Goal: Transaction & Acquisition: Purchase product/service

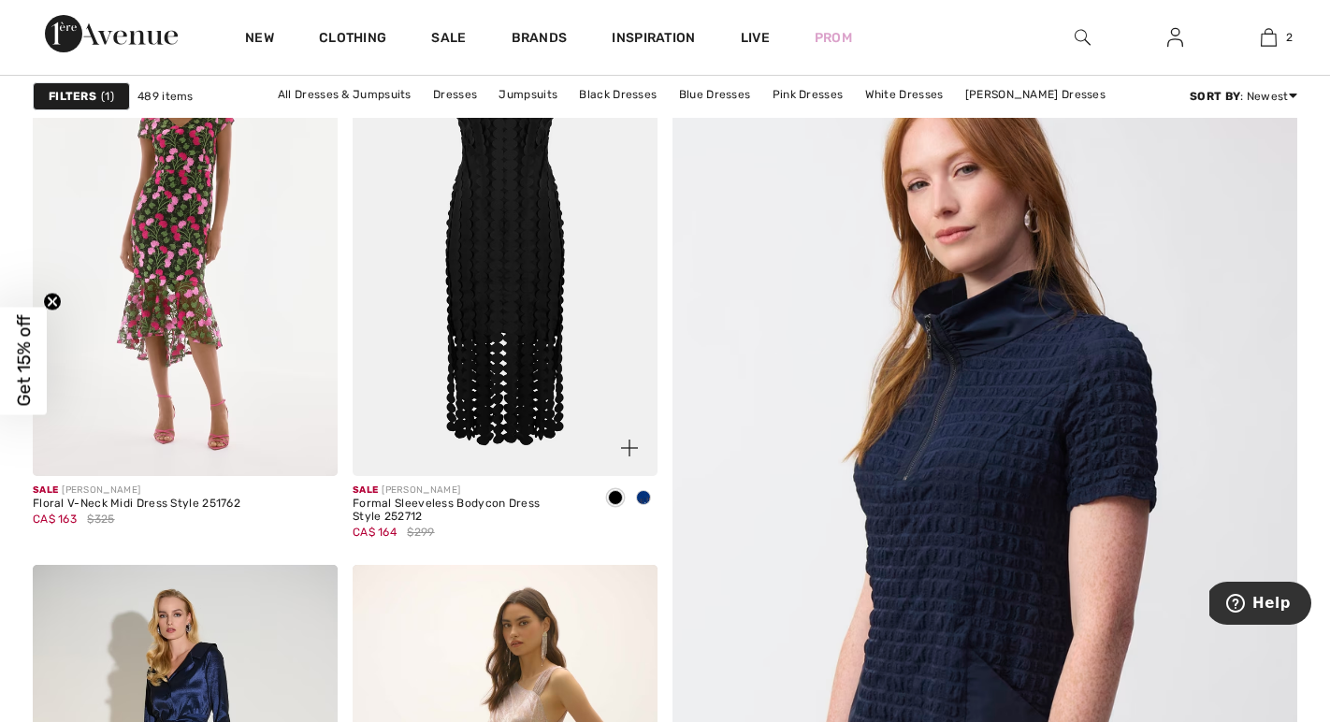
click at [482, 348] on img at bounding box center [505, 247] width 305 height 457
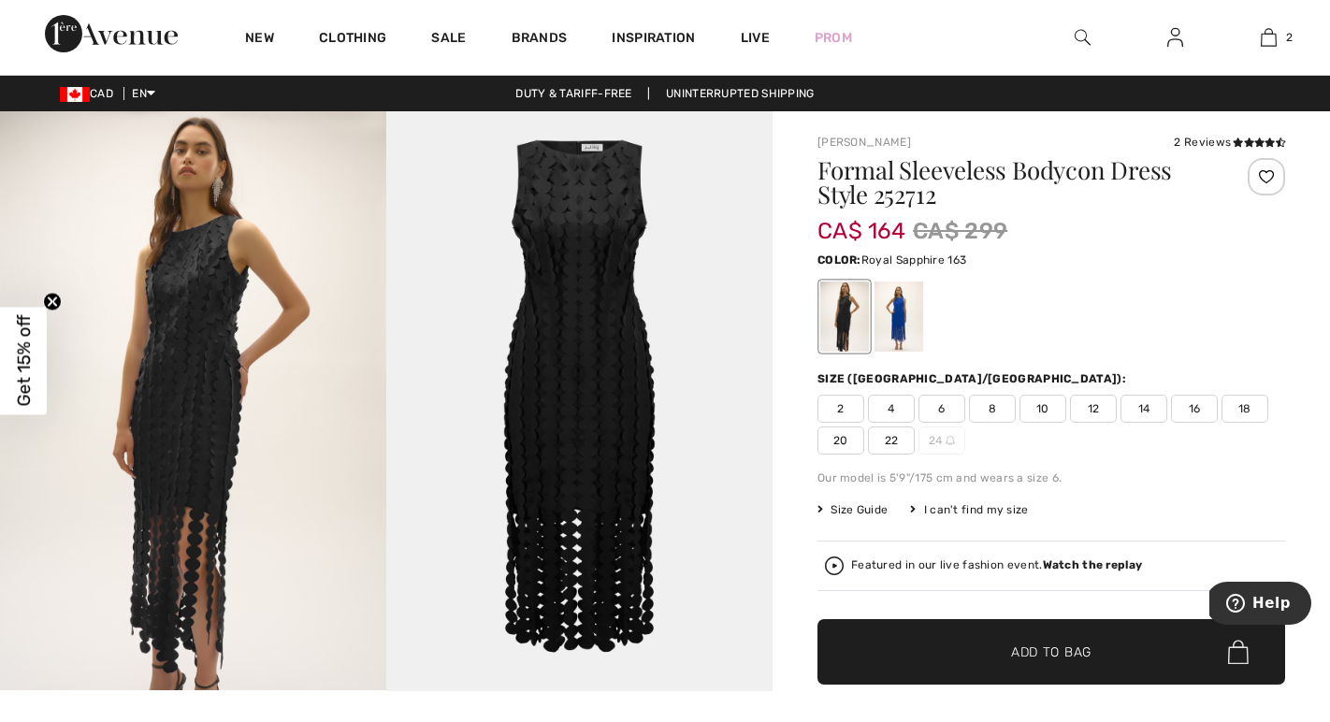
click at [897, 310] on div at bounding box center [899, 317] width 49 height 70
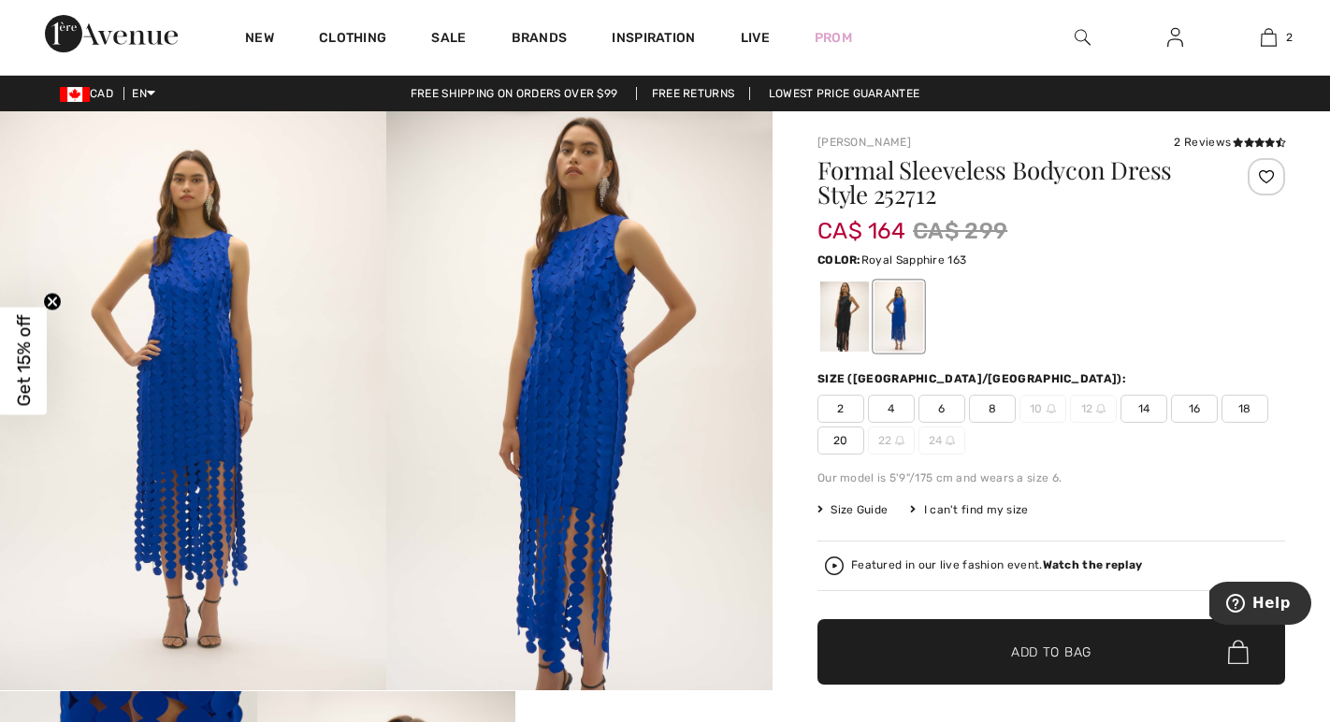
click at [1141, 403] on span "14" at bounding box center [1144, 409] width 47 height 28
click at [998, 650] on span "✔ Added to Bag" at bounding box center [1023, 653] width 114 height 20
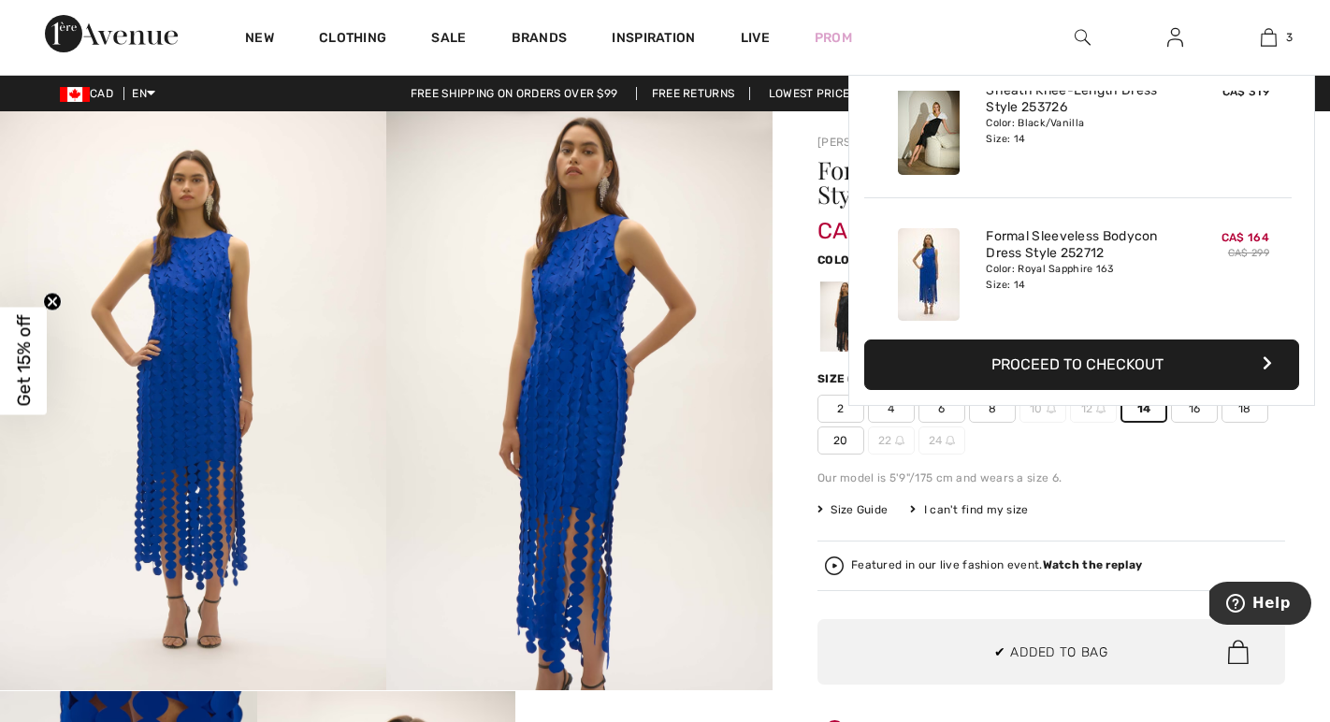
scroll to position [204, 0]
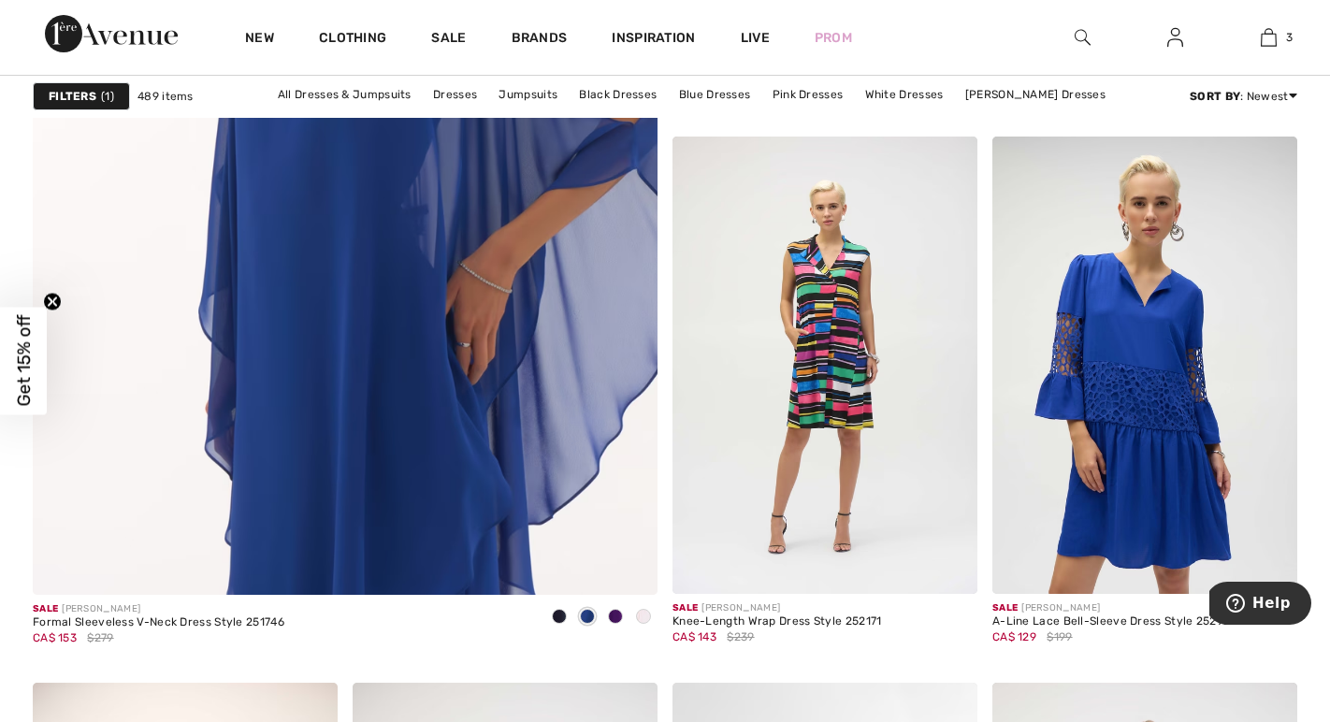
scroll to position [4984, 0]
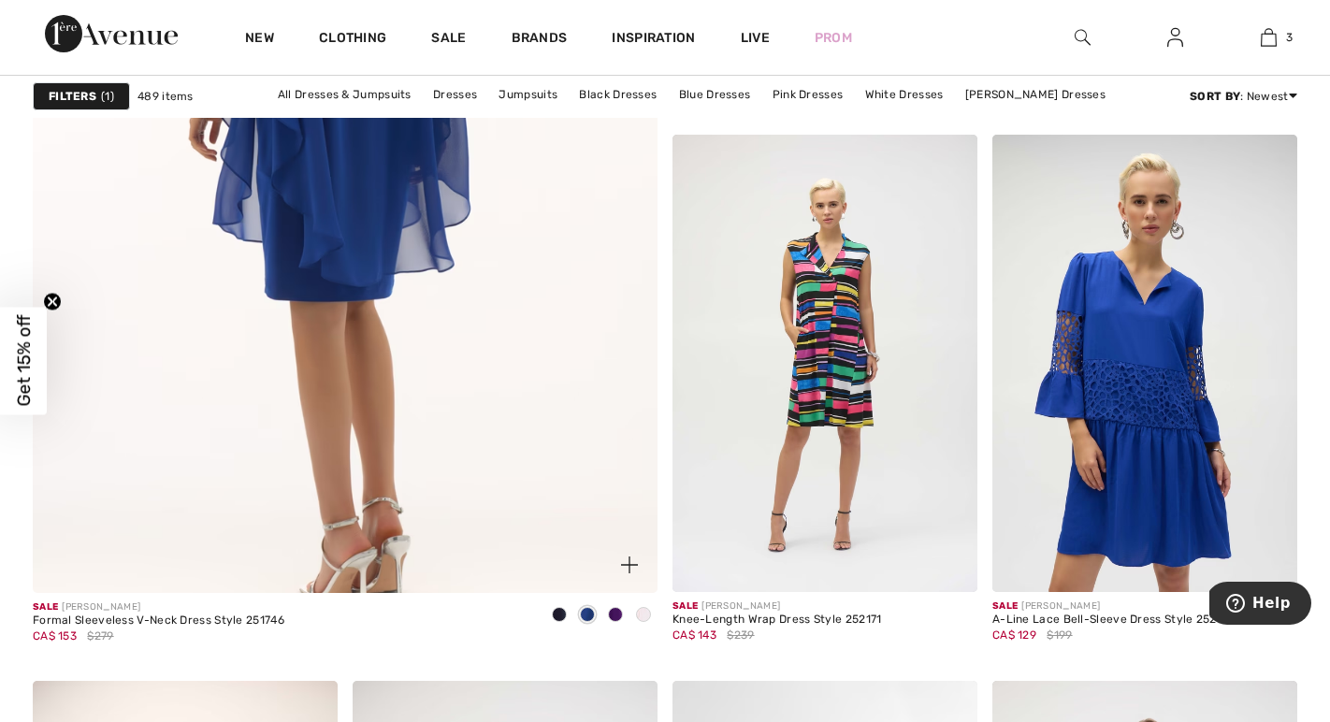
click at [516, 384] on img at bounding box center [345, 150] width 750 height 1124
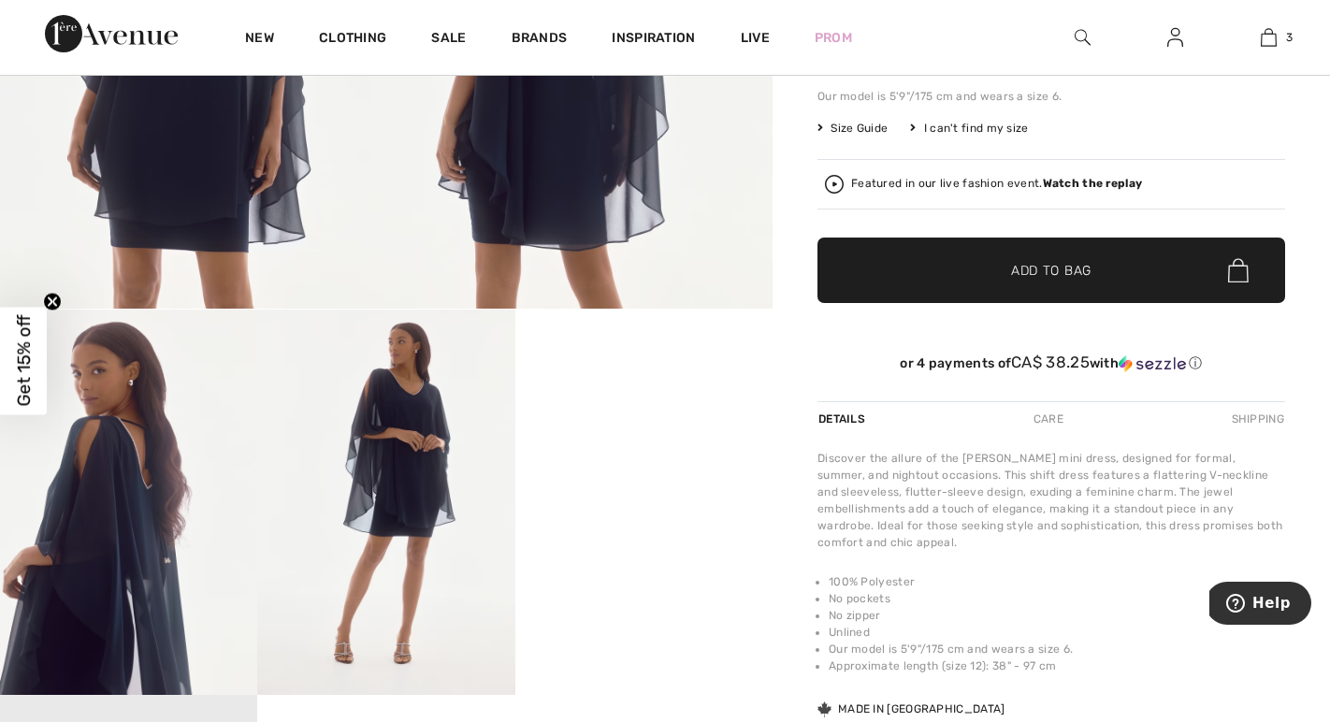
scroll to position [384, 0]
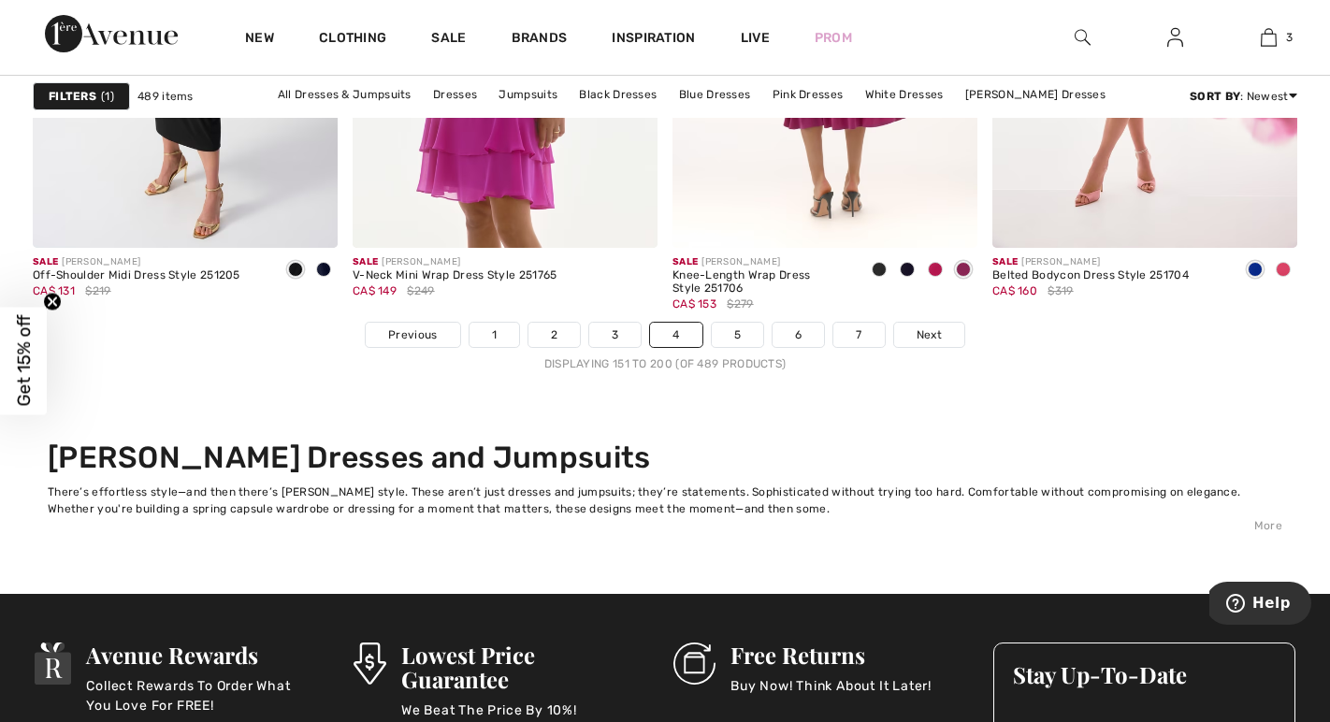
scroll to position [8272, 0]
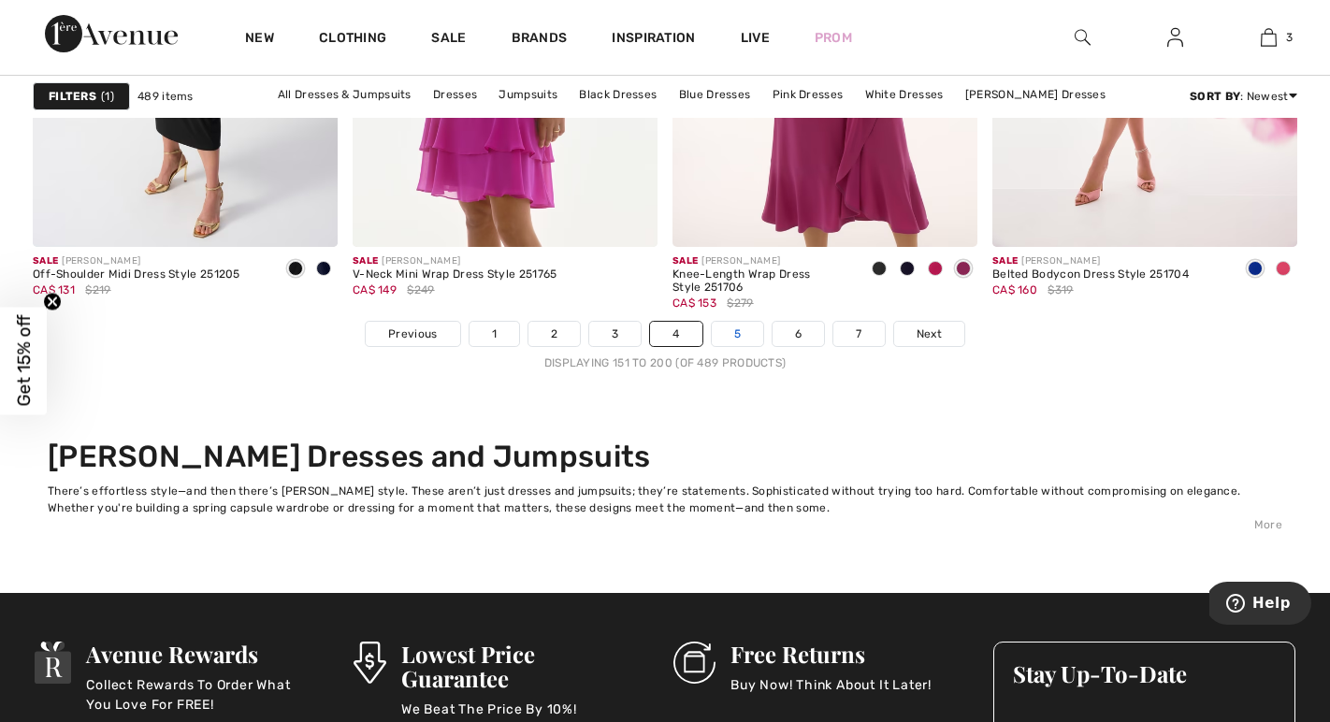
click at [738, 339] on link "5" at bounding box center [737, 334] width 51 height 24
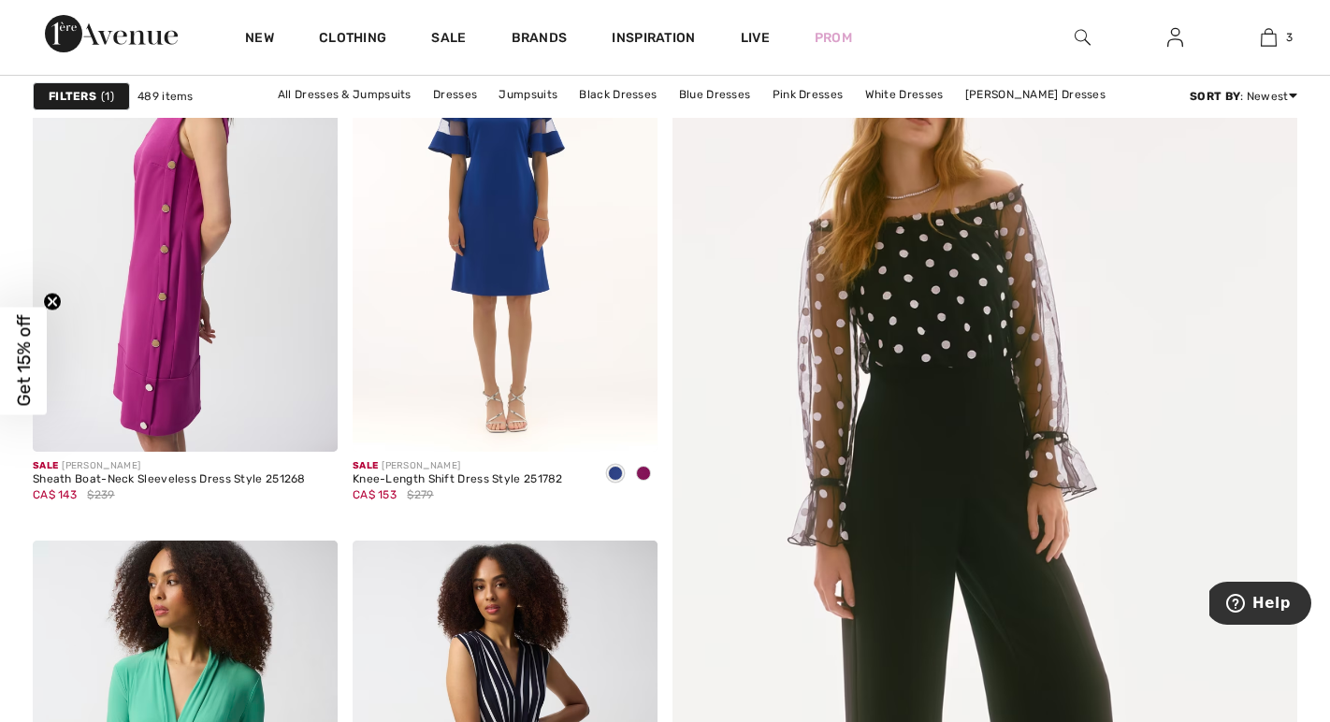
scroll to position [281, 0]
click at [925, 284] on img at bounding box center [985, 557] width 750 height 1124
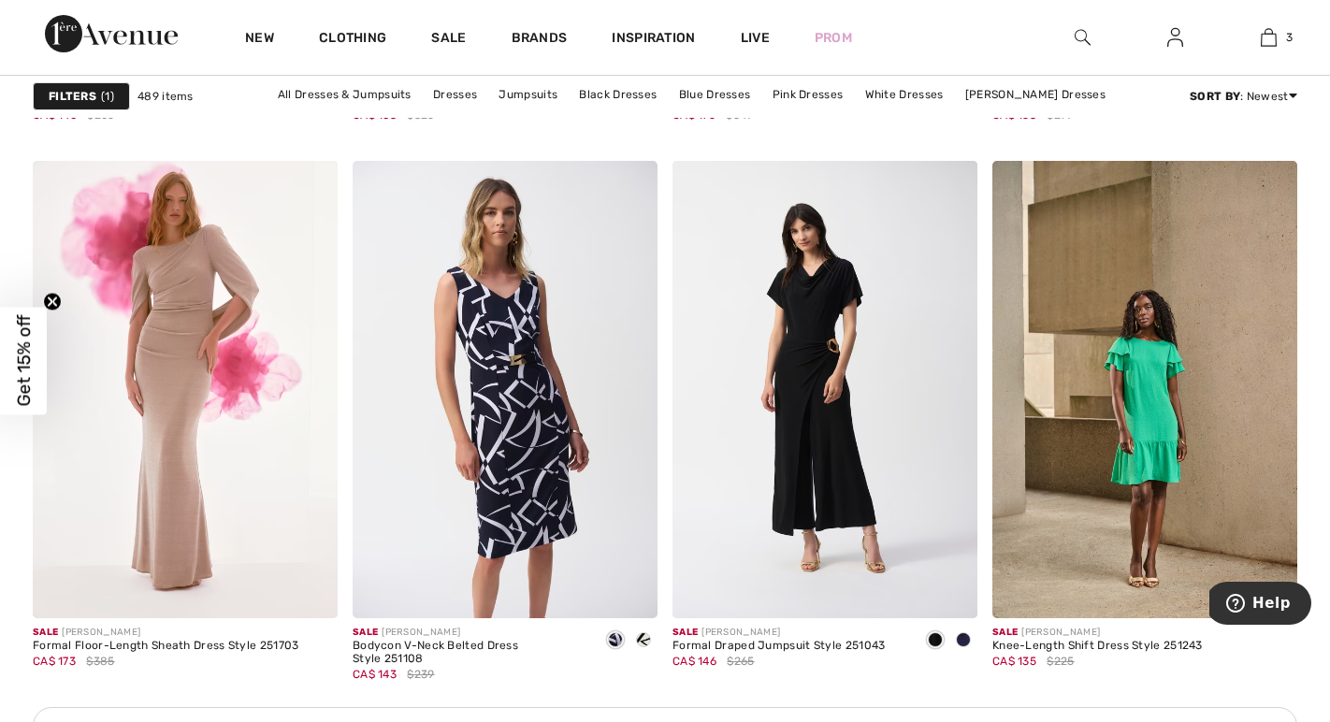
scroll to position [6066, 0]
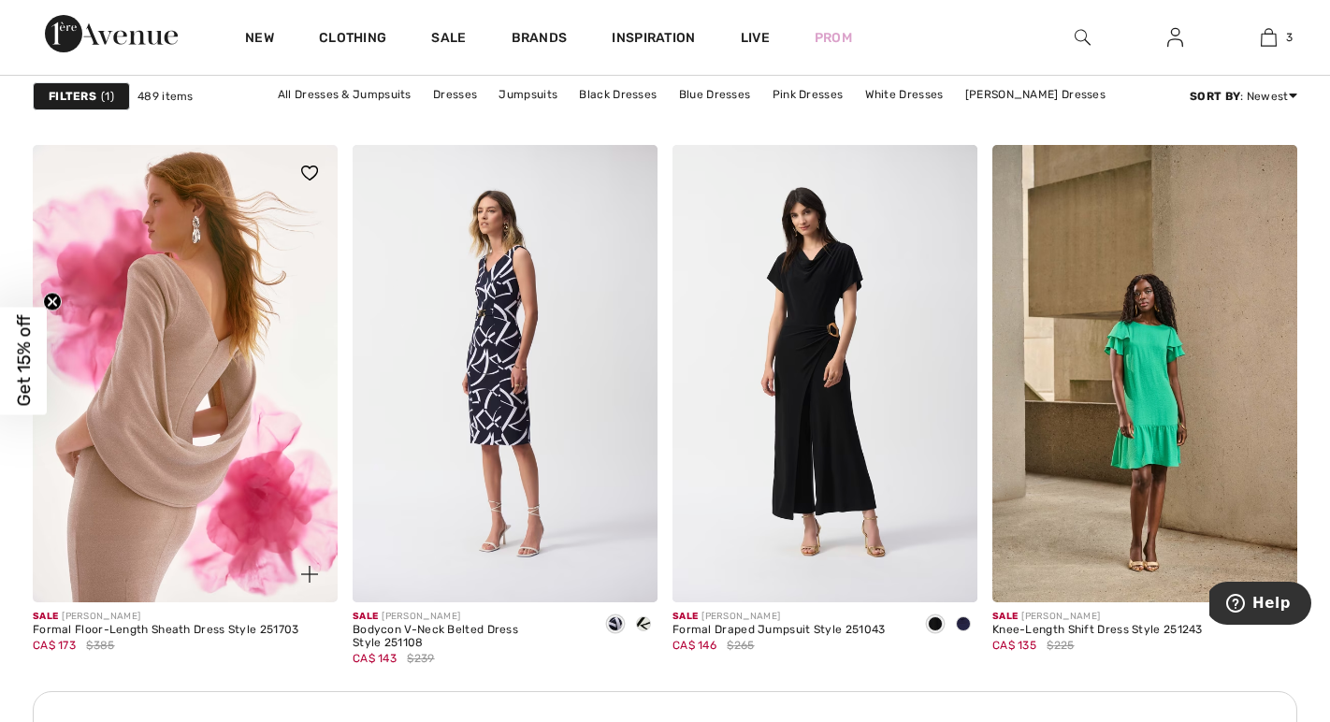
click at [187, 410] on img at bounding box center [185, 373] width 305 height 457
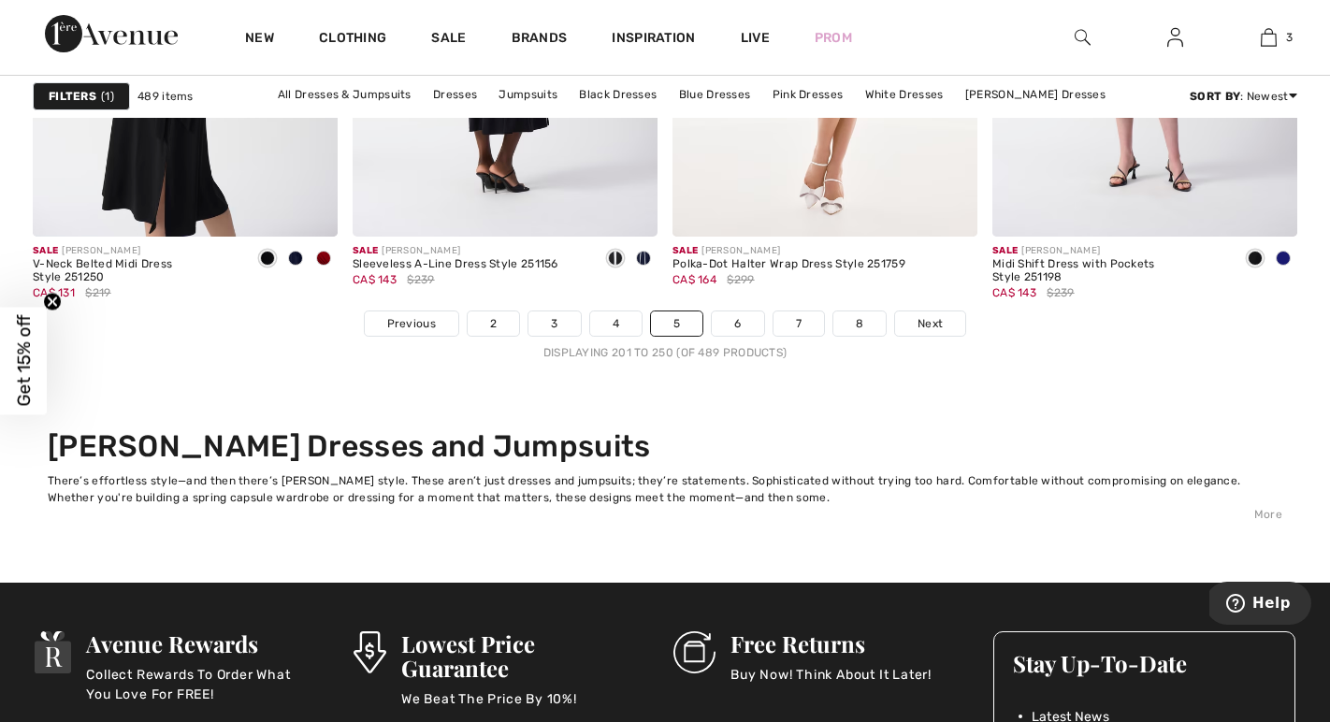
scroll to position [8292, 0]
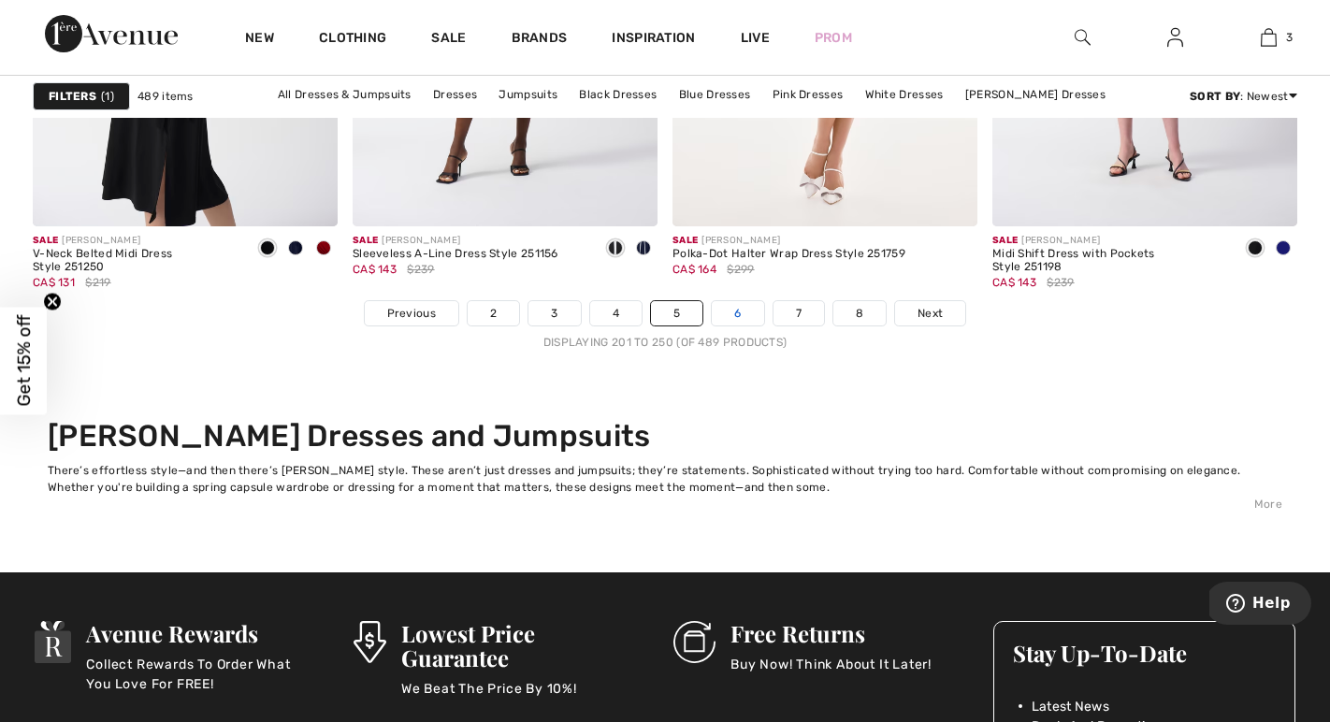
click at [748, 308] on link "6" at bounding box center [737, 313] width 51 height 24
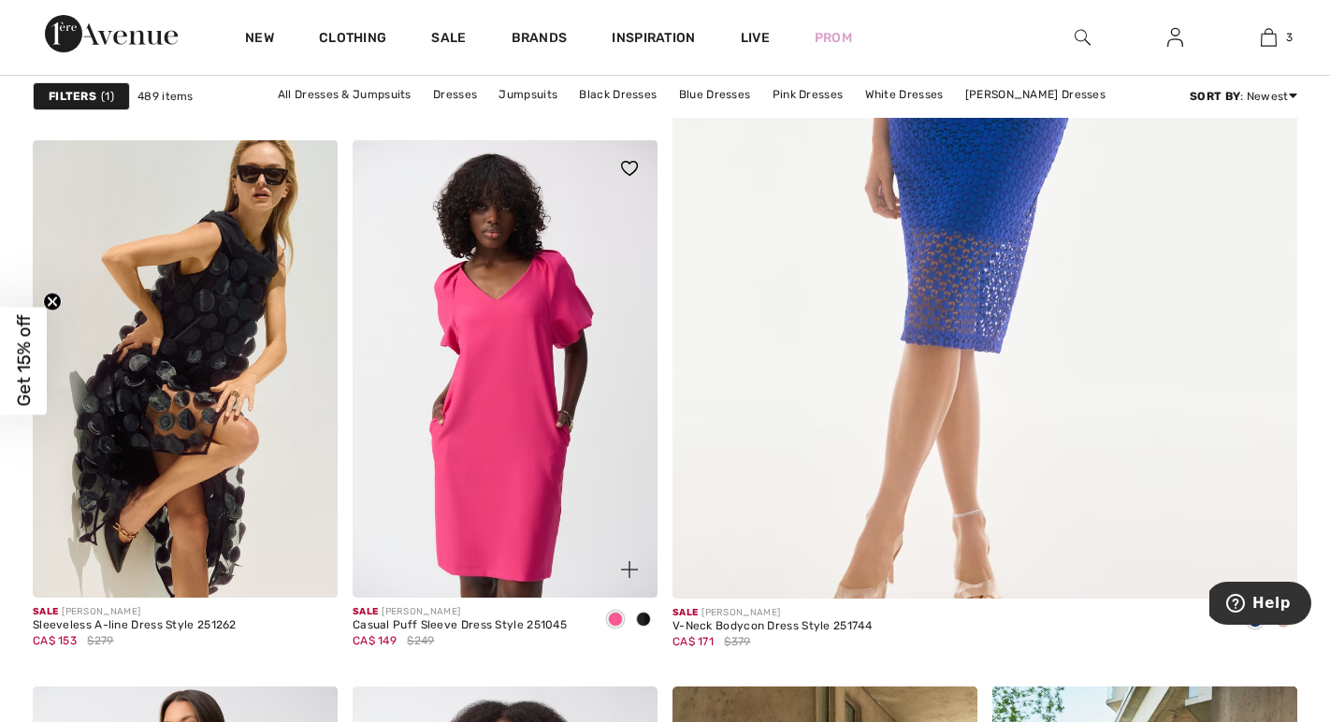
scroll to position [684, 0]
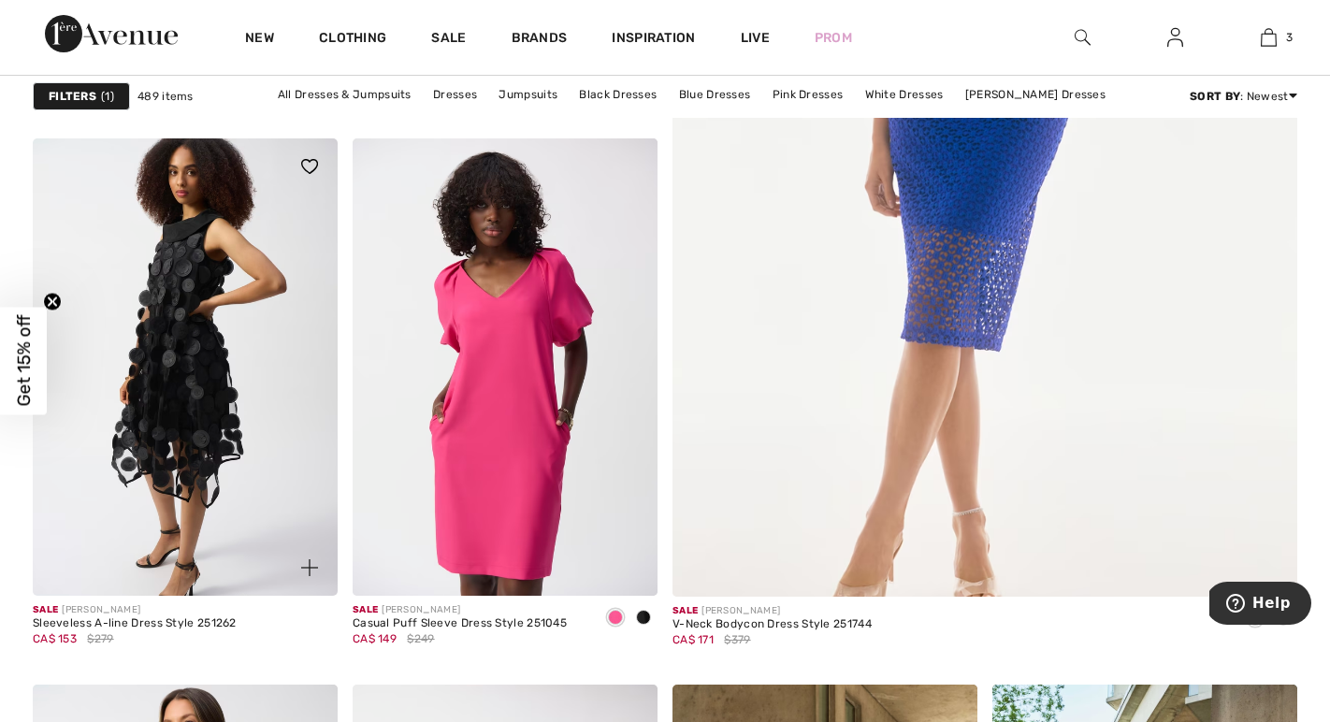
click at [219, 404] on img at bounding box center [185, 366] width 305 height 457
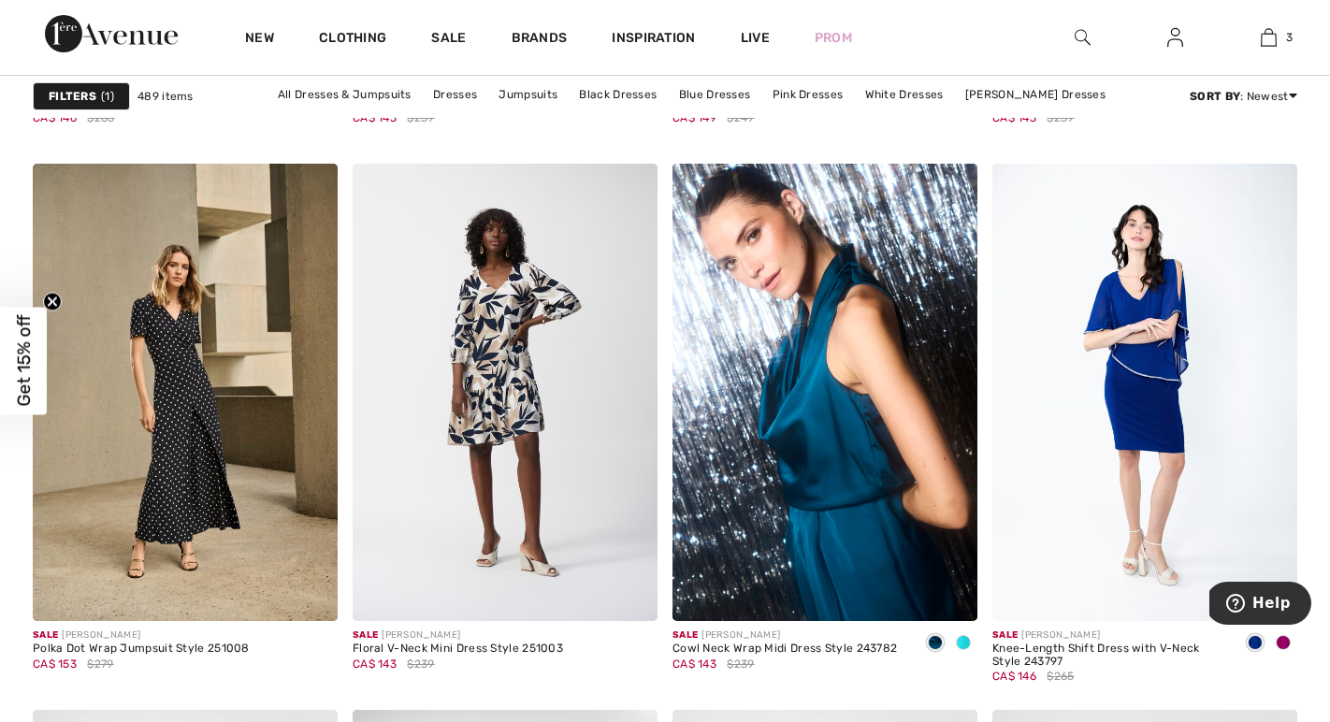
scroll to position [3159, 0]
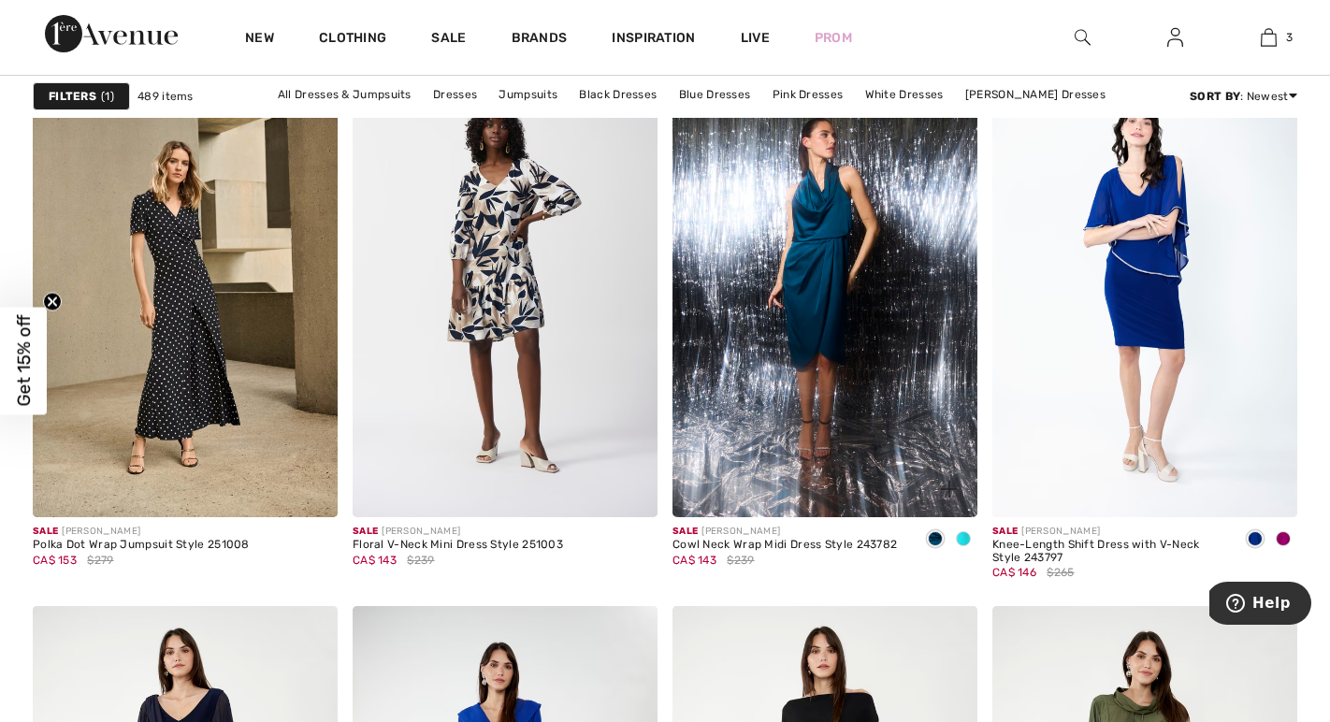
click at [818, 343] on img at bounding box center [825, 288] width 305 height 457
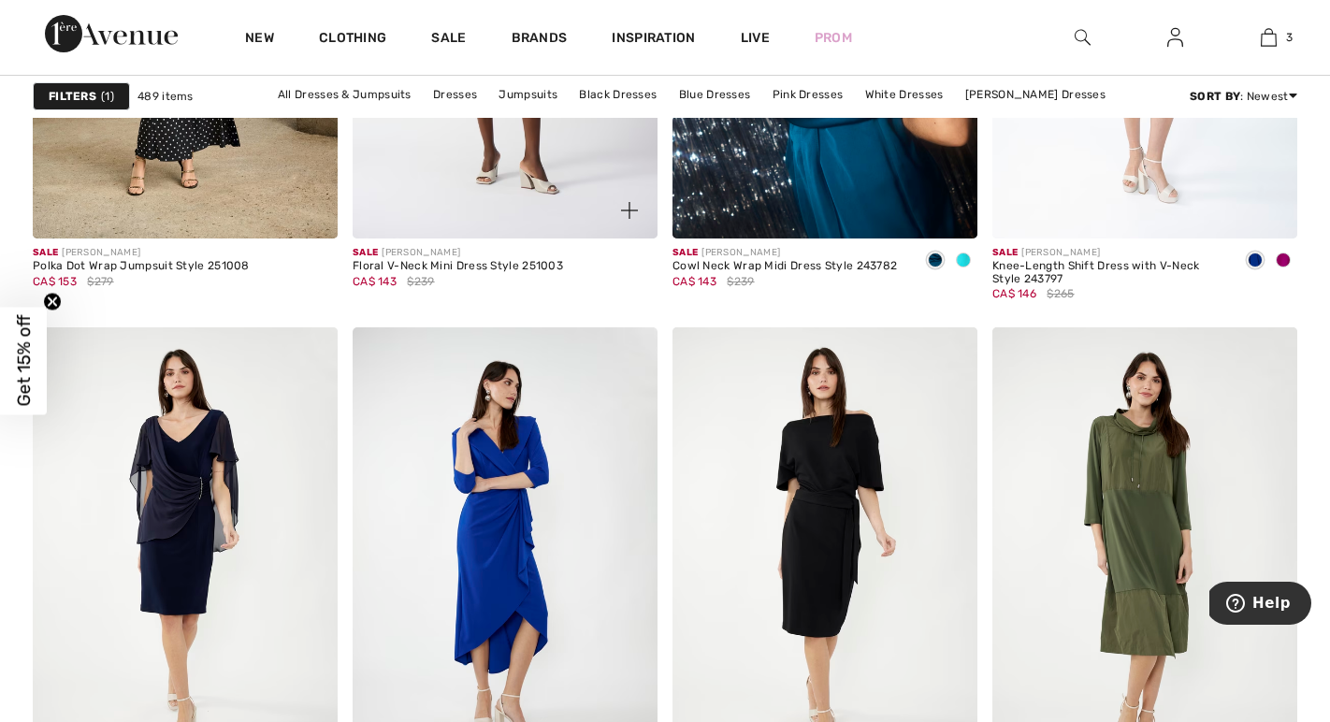
scroll to position [3566, 0]
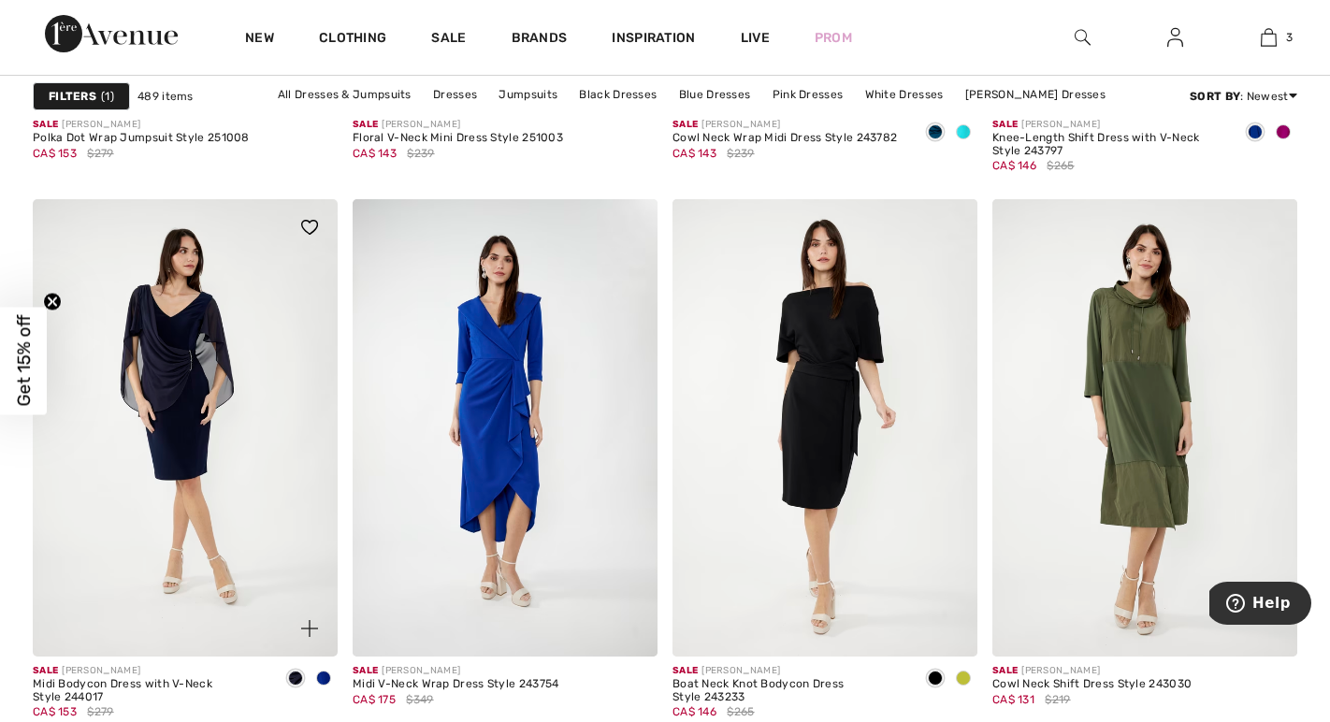
click at [274, 485] on img at bounding box center [185, 427] width 305 height 457
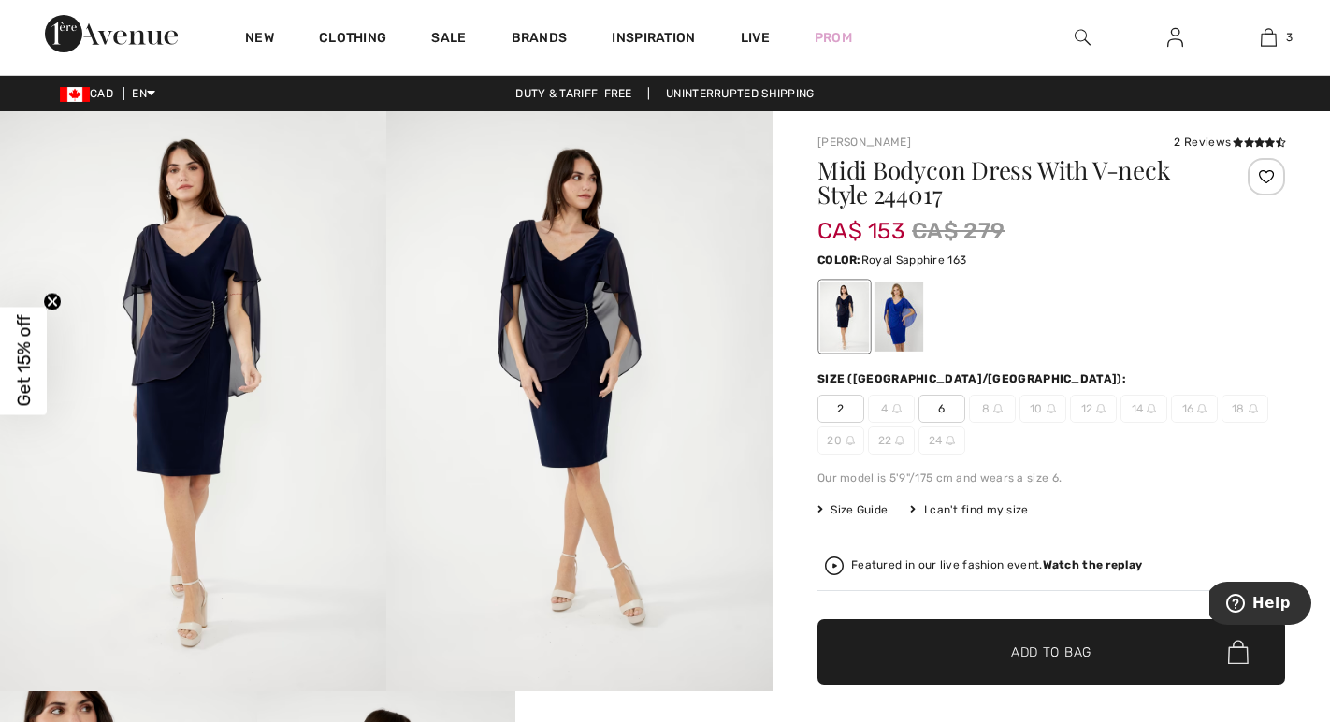
click at [894, 317] on div at bounding box center [899, 317] width 49 height 70
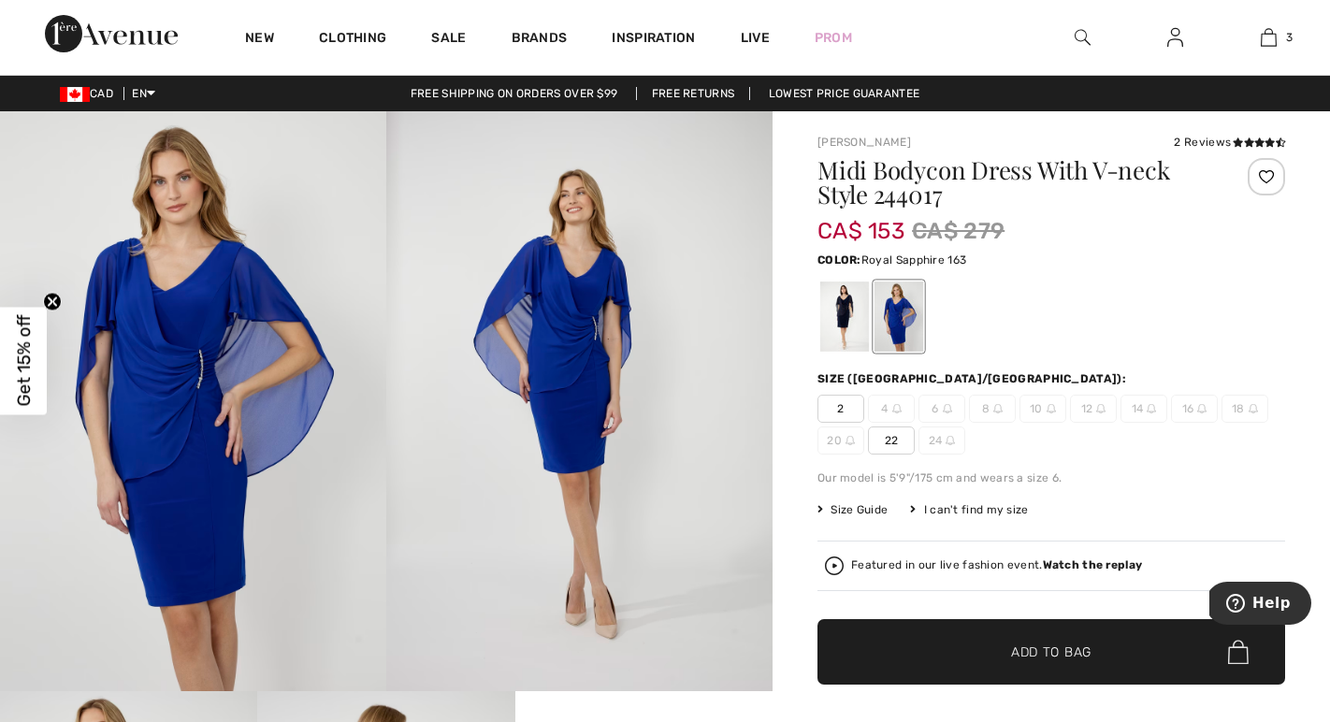
click at [487, 458] on img at bounding box center [579, 401] width 386 height 580
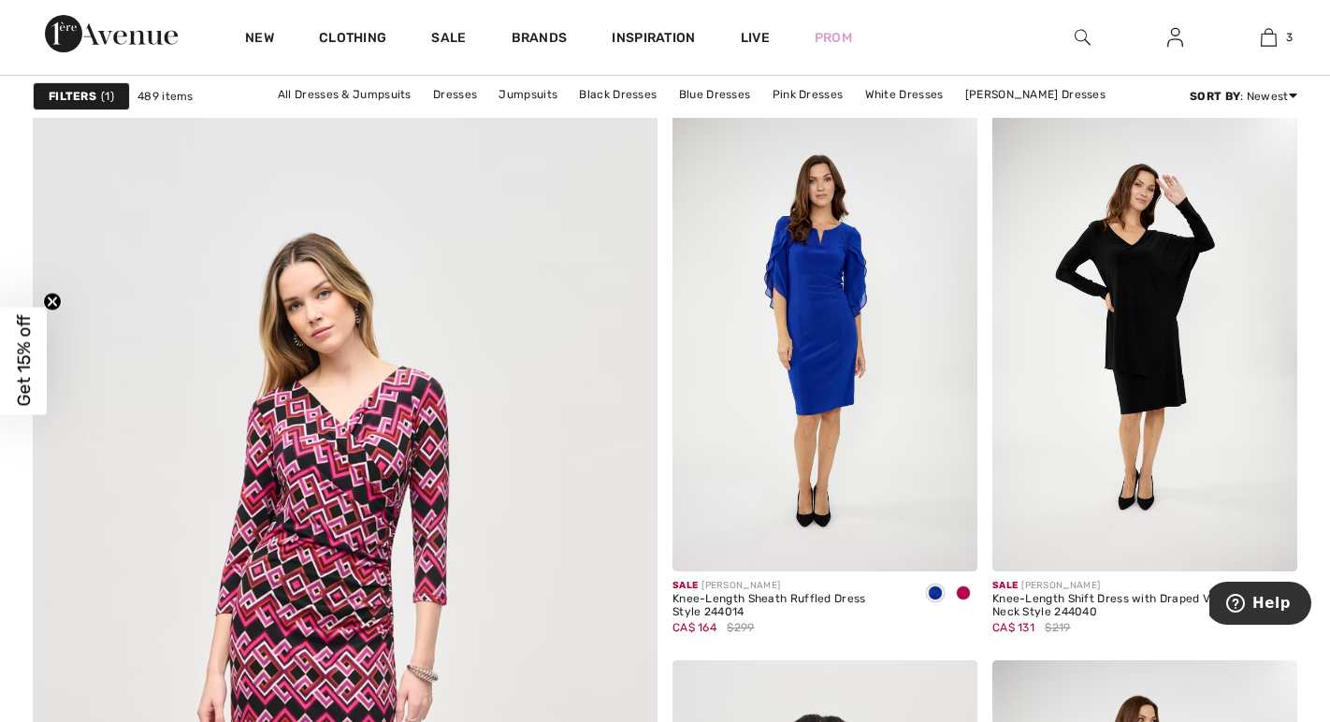
scroll to position [4435, 0]
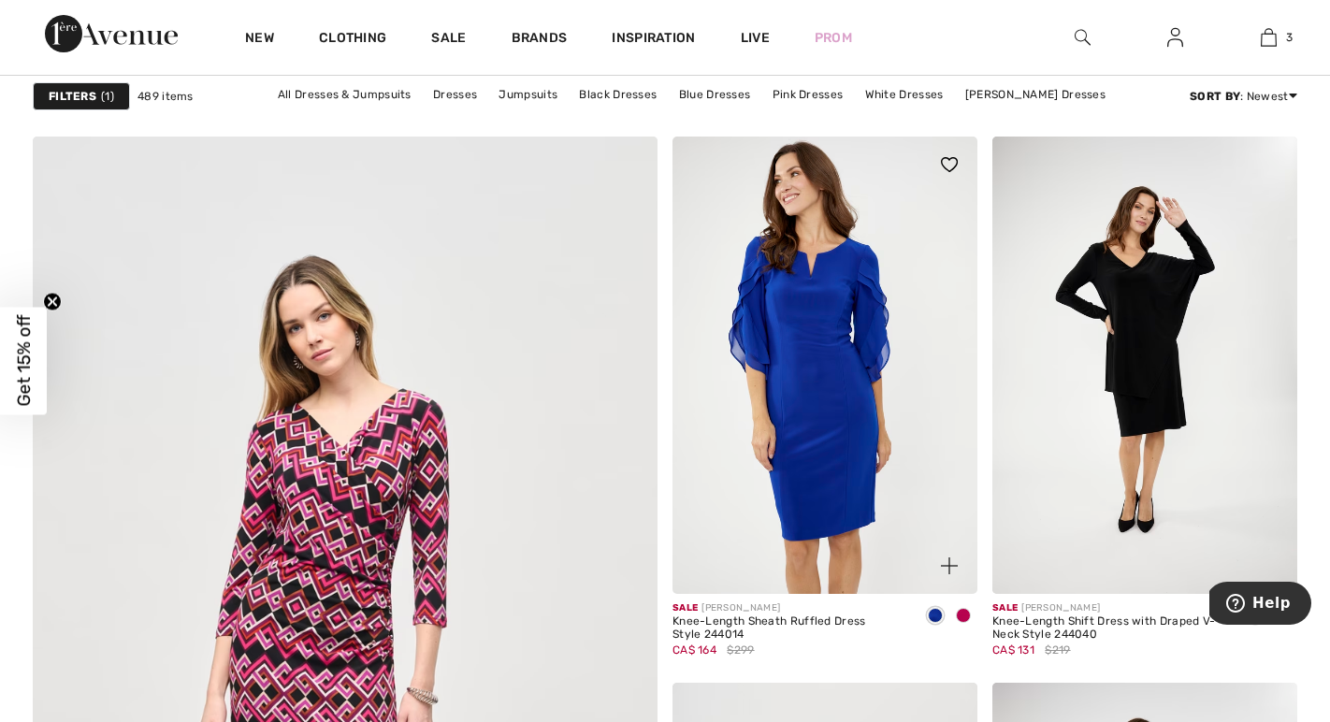
click at [832, 466] on img at bounding box center [825, 365] width 305 height 457
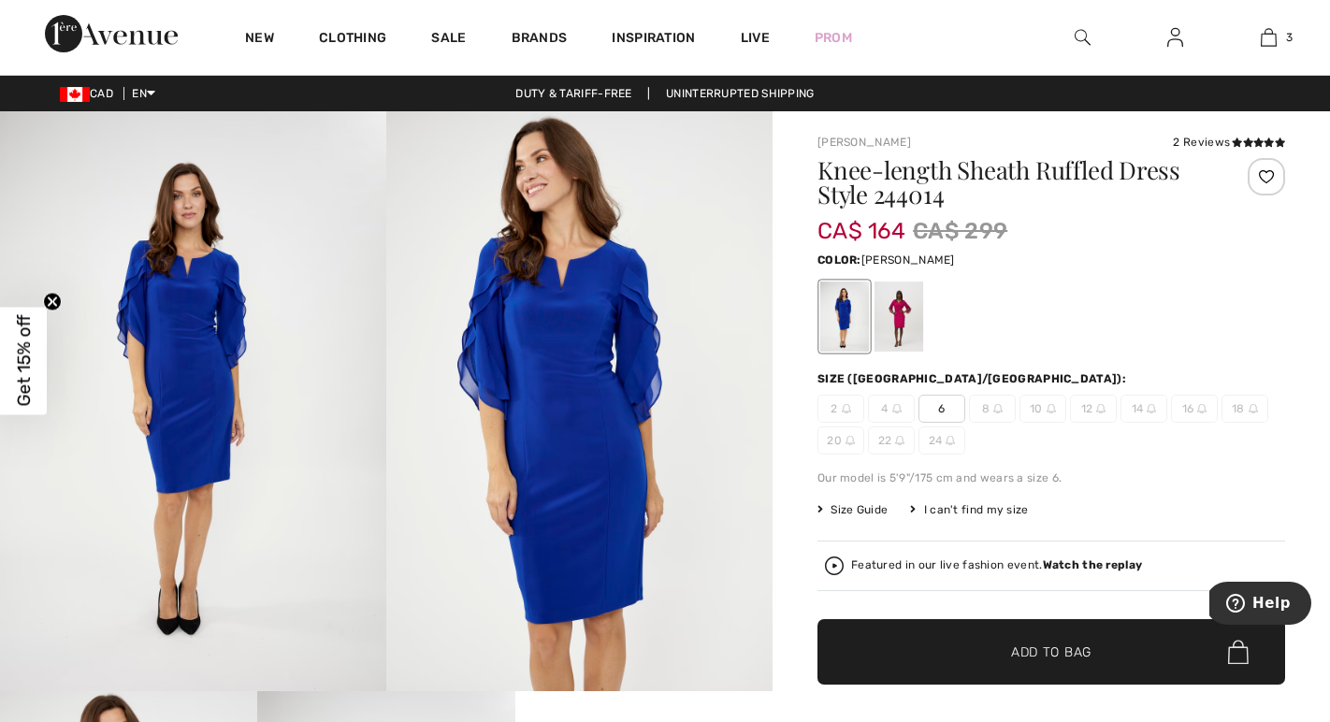
click at [903, 325] on div at bounding box center [899, 317] width 49 height 70
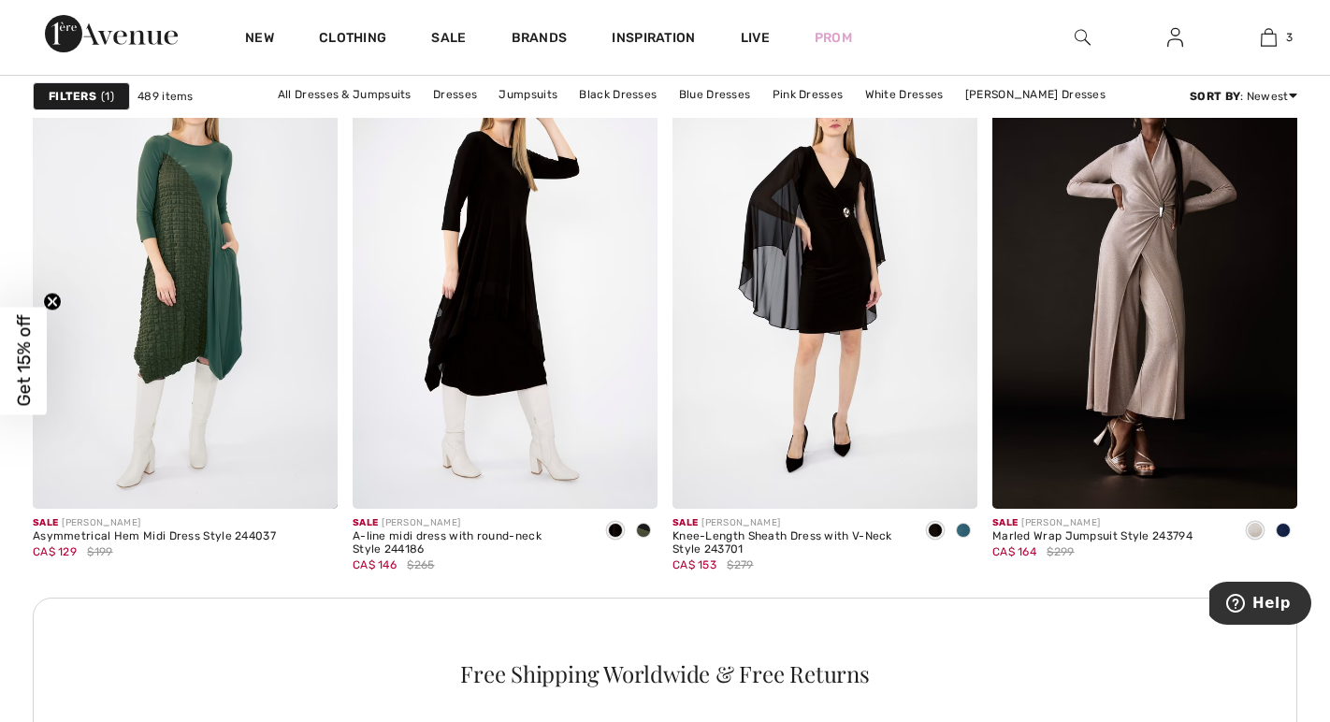
scroll to position [6164, 0]
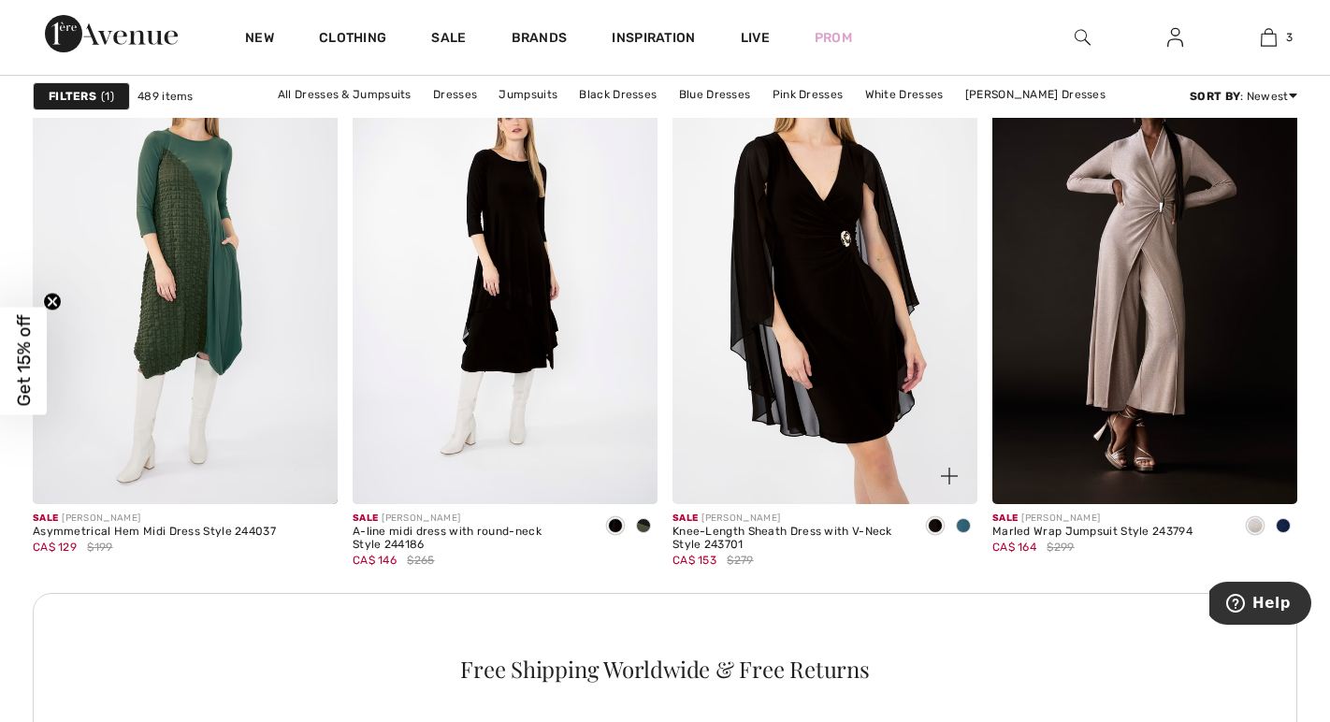
click at [845, 375] on img at bounding box center [825, 275] width 305 height 457
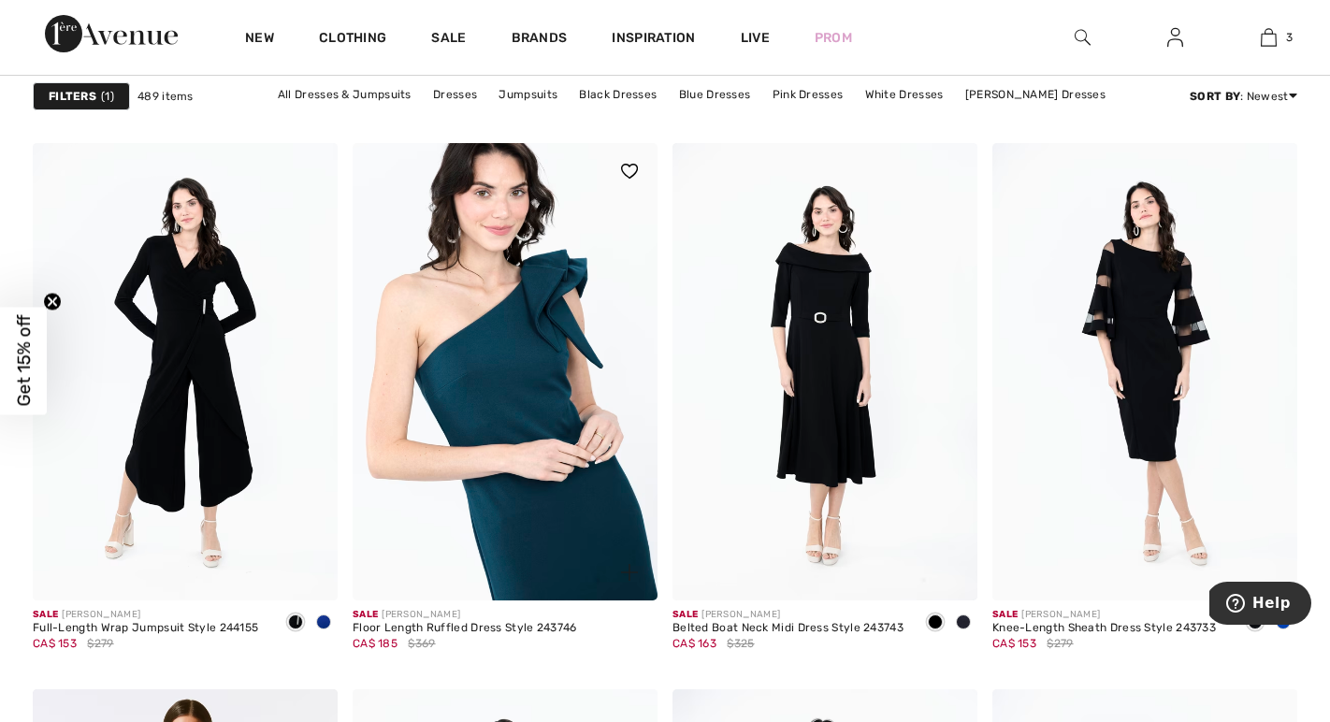
scroll to position [7375, 0]
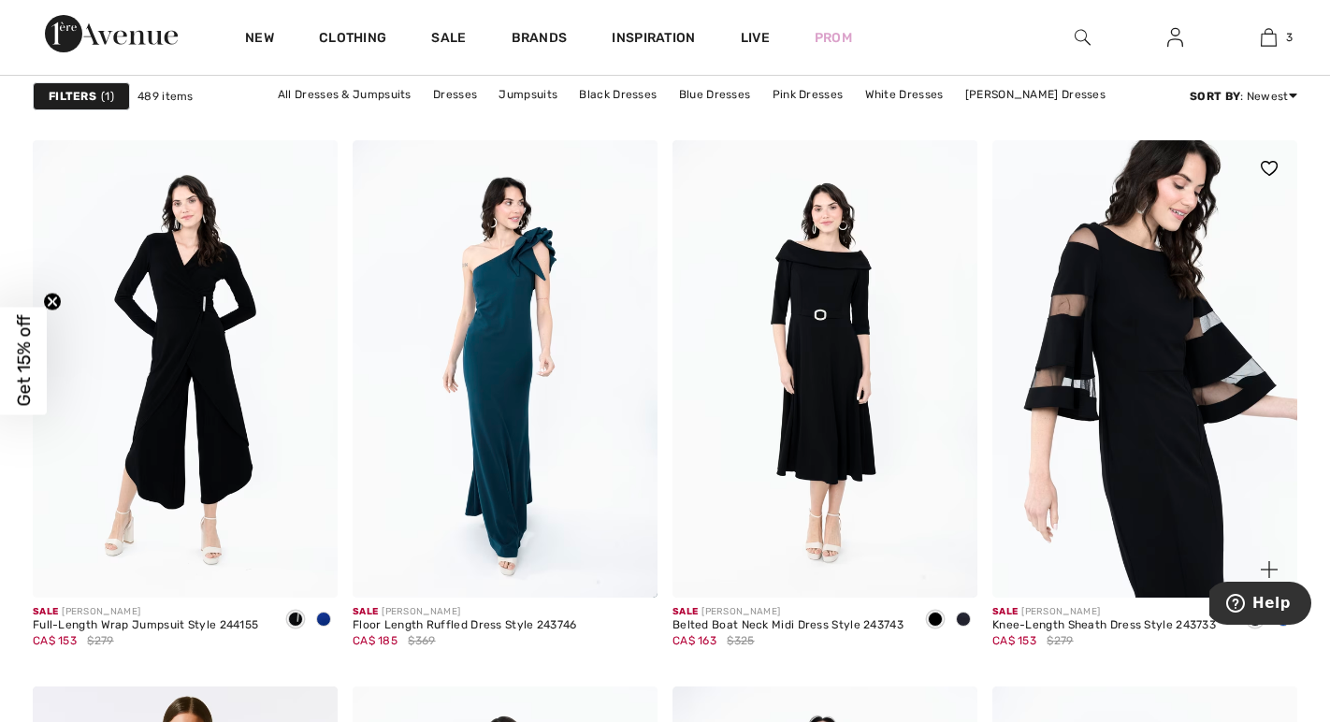
click at [1098, 414] on img at bounding box center [1145, 368] width 305 height 457
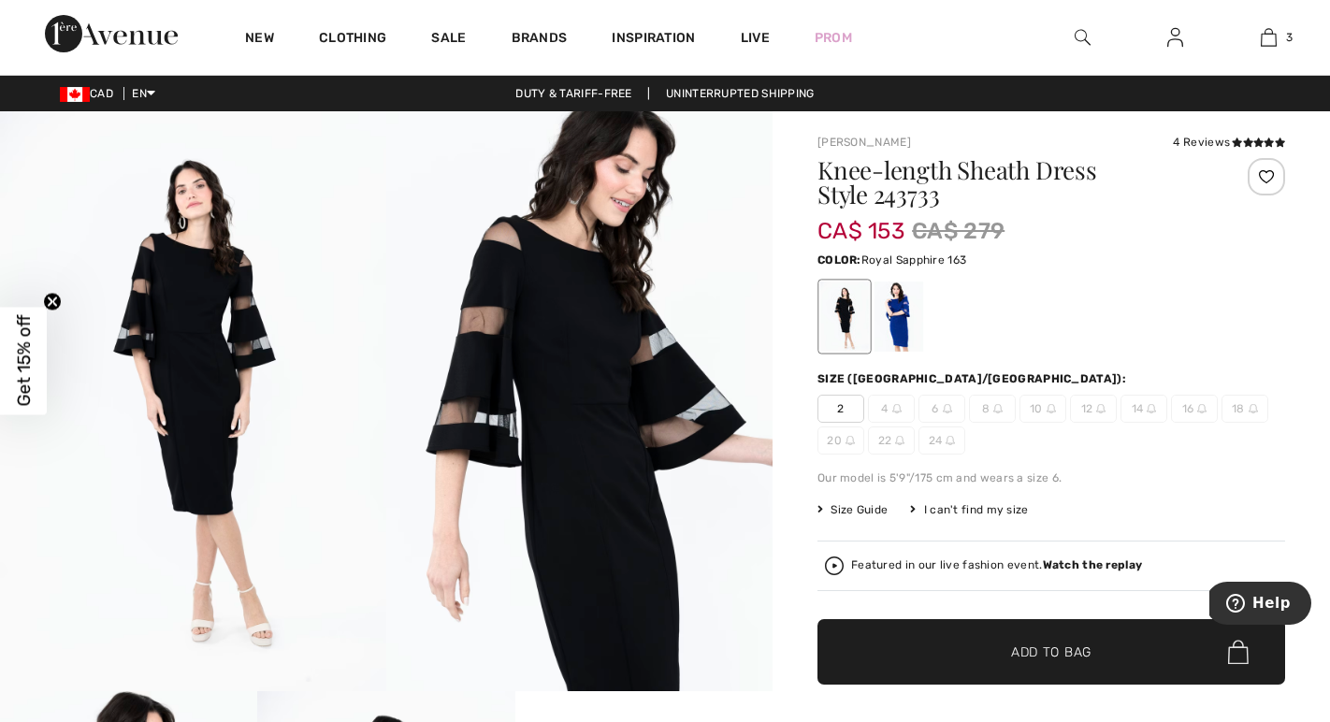
click at [898, 334] on div at bounding box center [899, 317] width 49 height 70
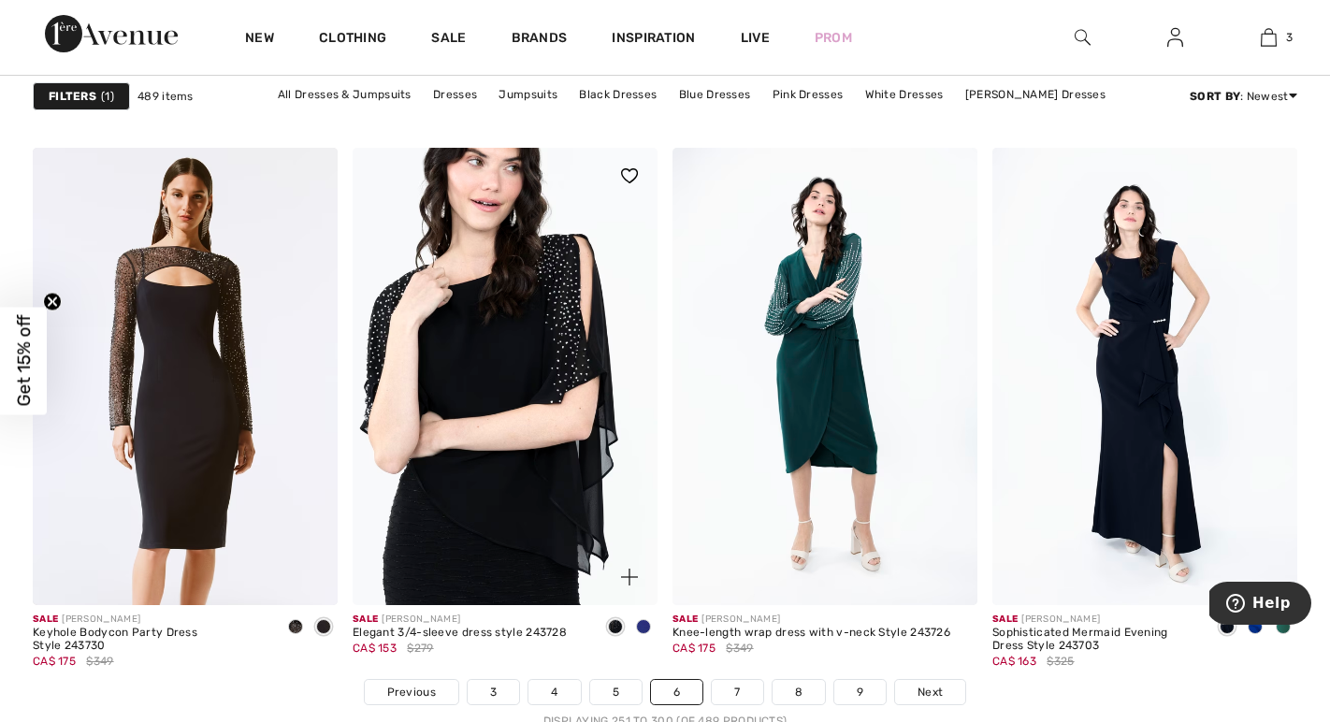
scroll to position [7917, 0]
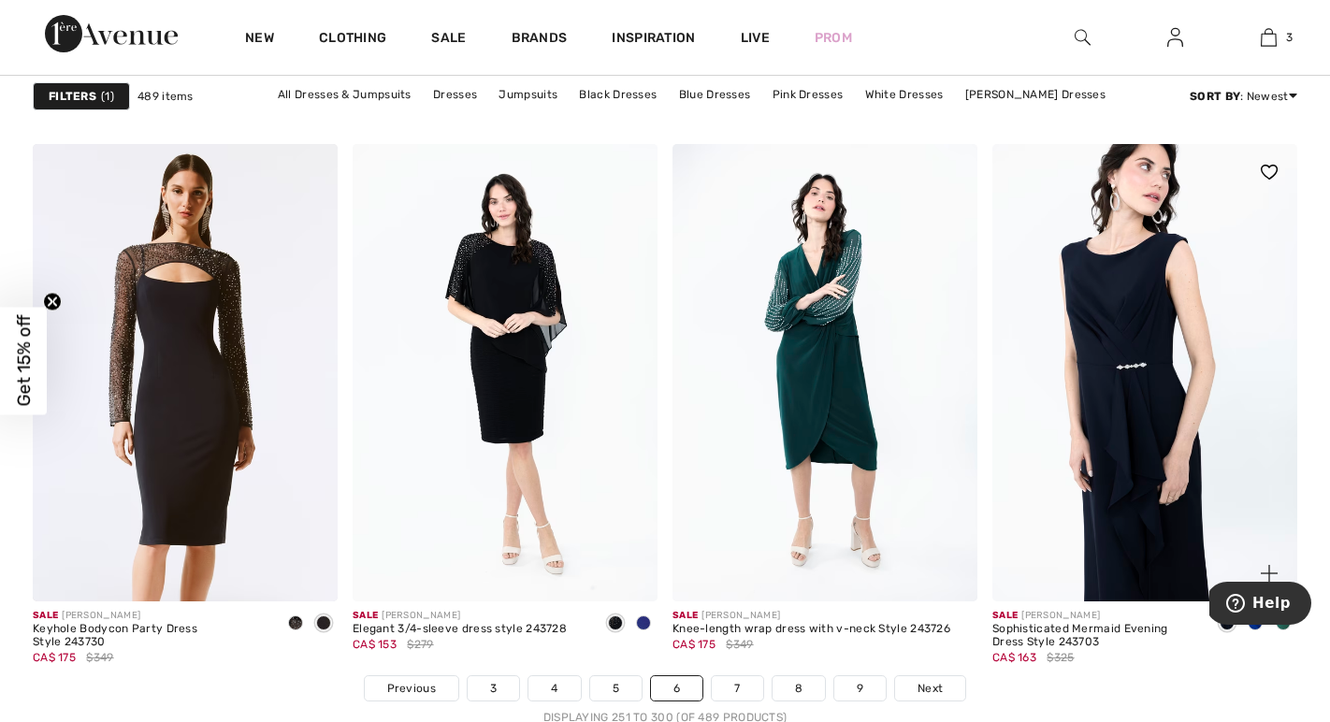
click at [1102, 443] on img at bounding box center [1145, 372] width 305 height 457
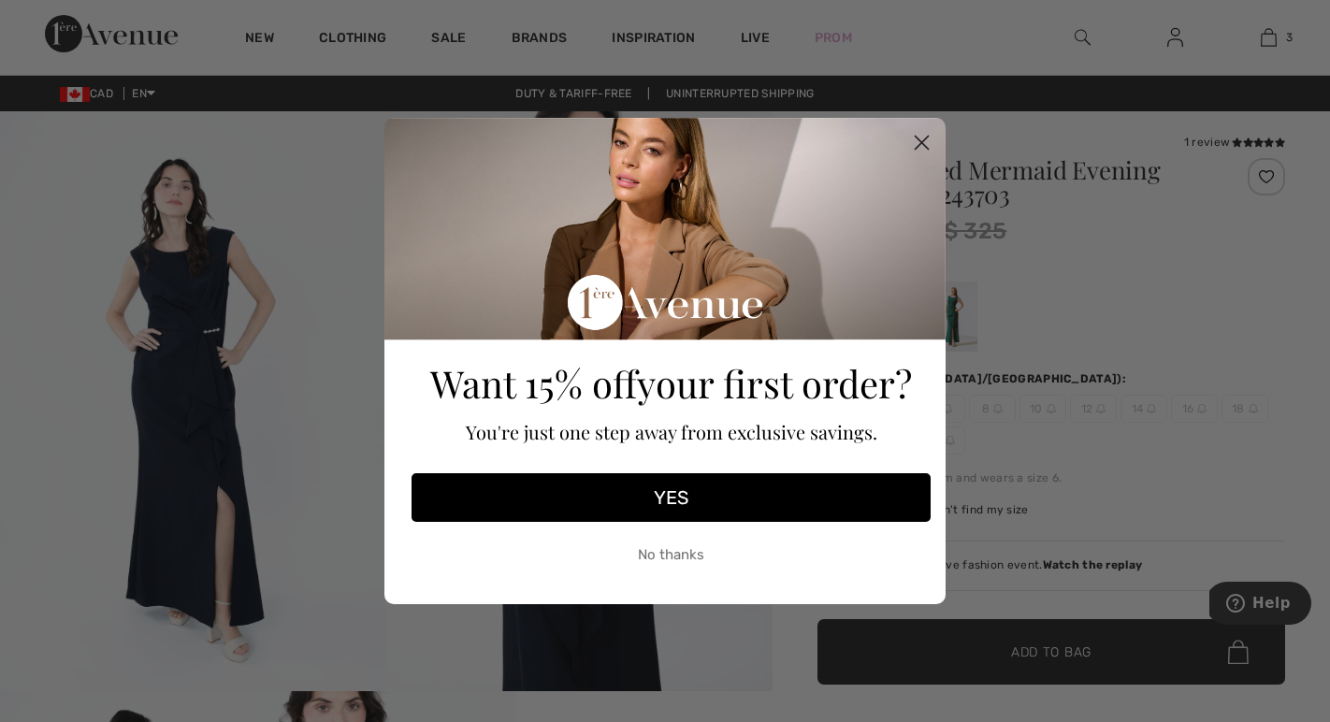
click at [919, 139] on icon "Close dialog" at bounding box center [922, 143] width 13 height 13
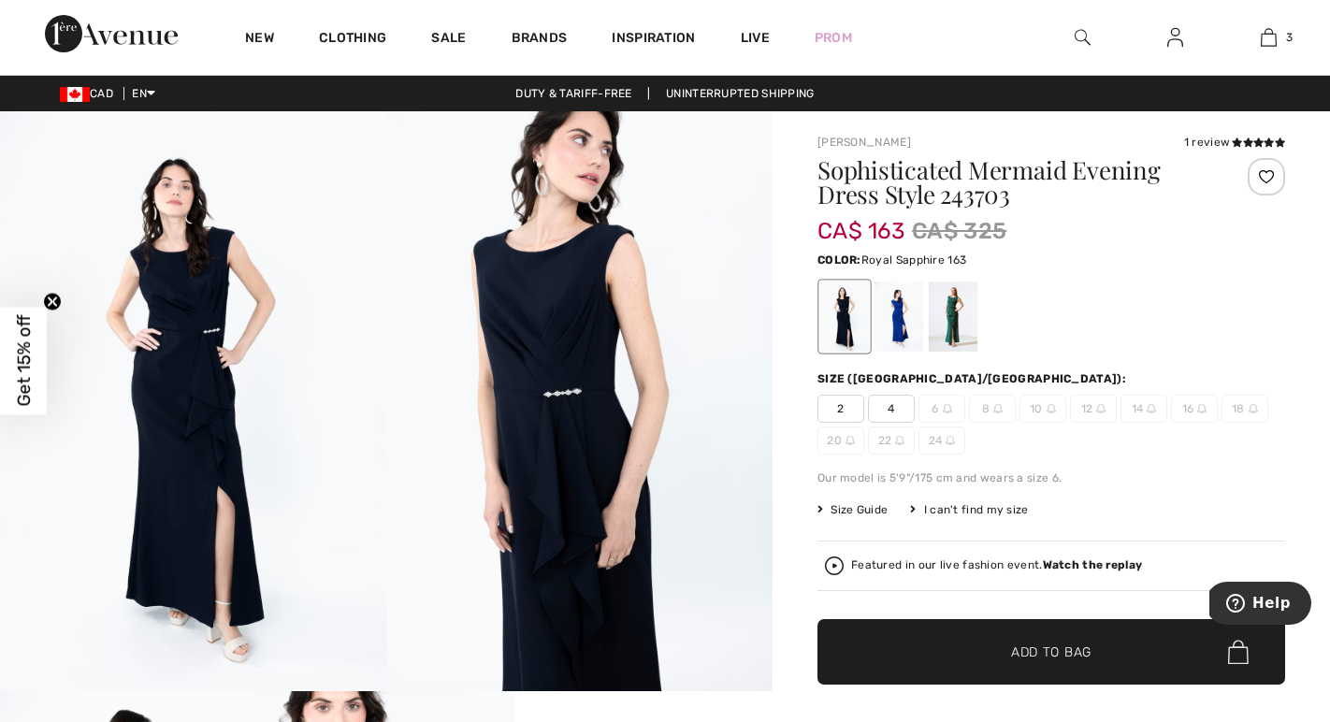
click at [912, 336] on div at bounding box center [899, 317] width 49 height 70
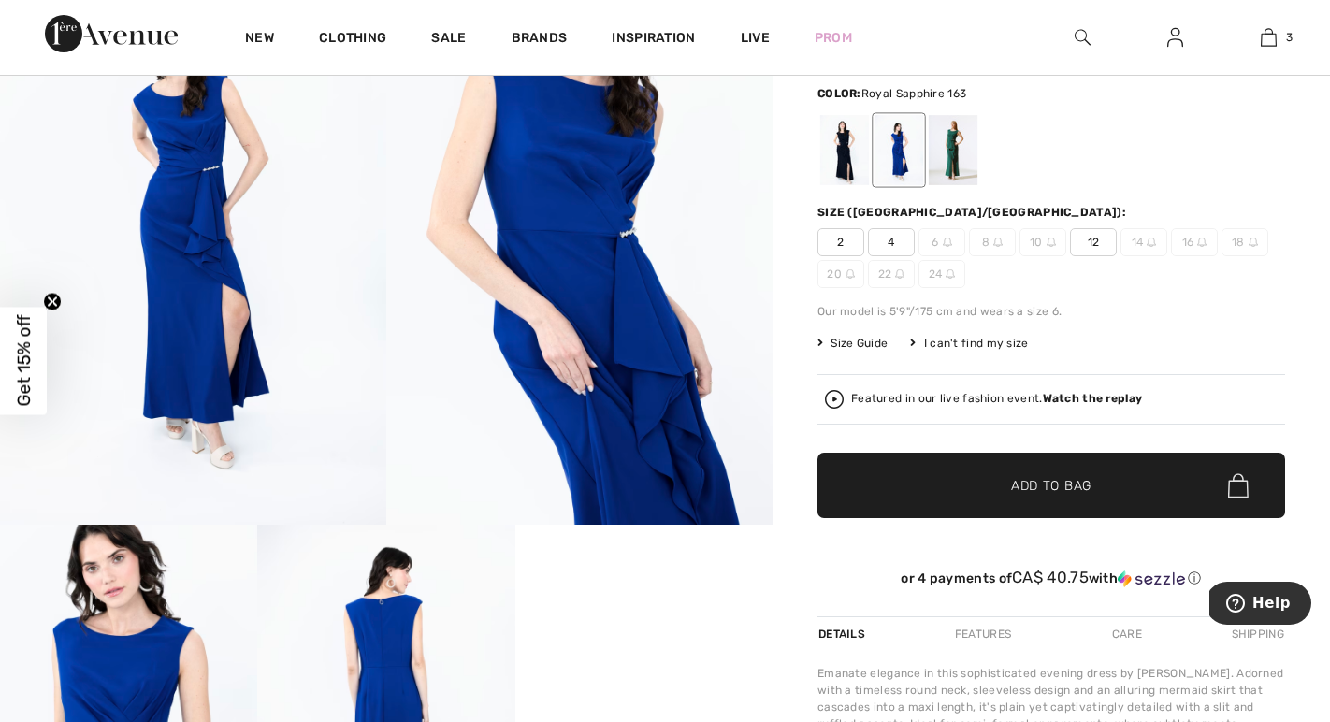
scroll to position [166, 0]
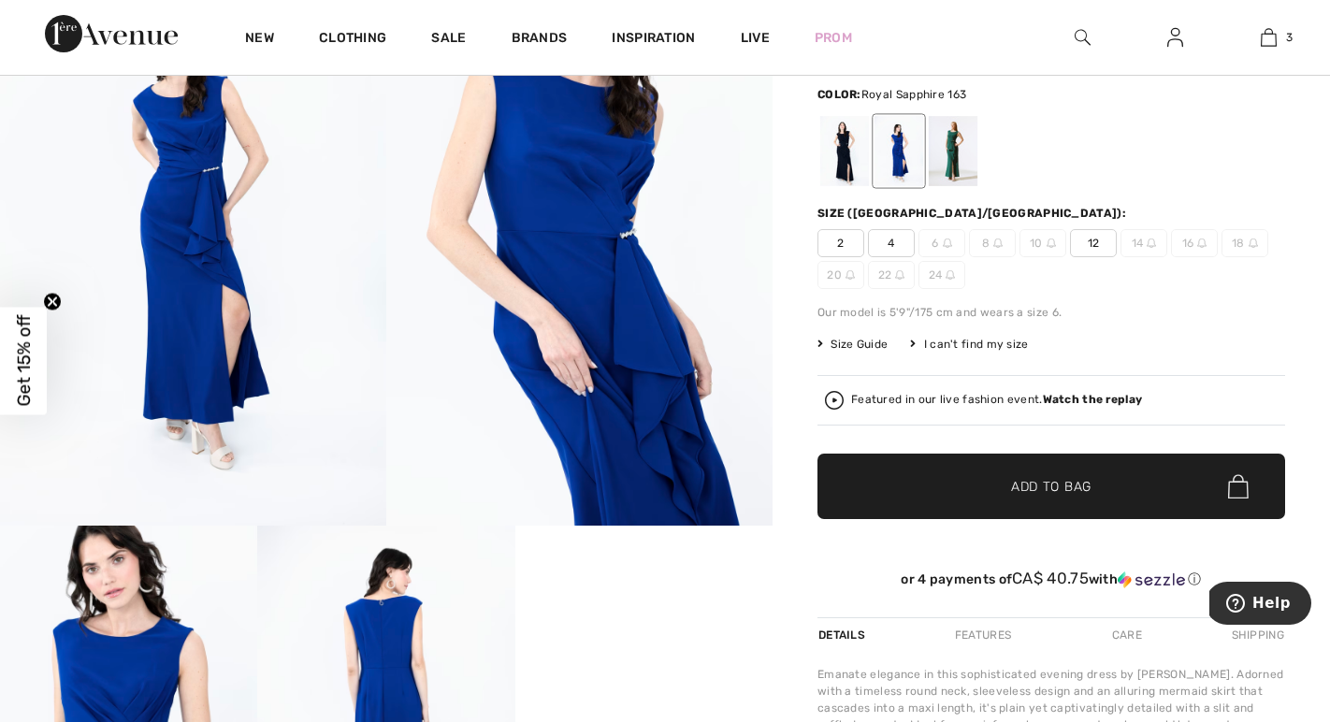
click at [941, 496] on span "✔ Added to Bag Add to Bag" at bounding box center [1052, 486] width 468 height 65
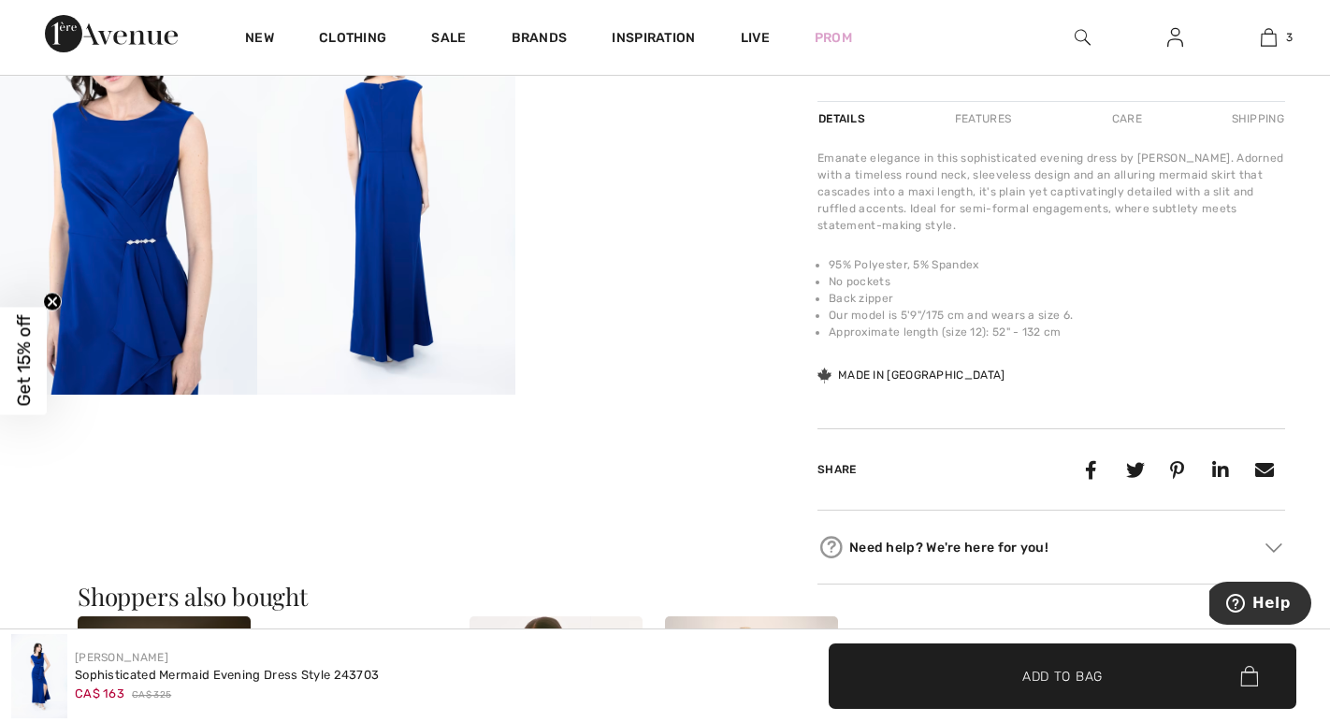
scroll to position [103, 0]
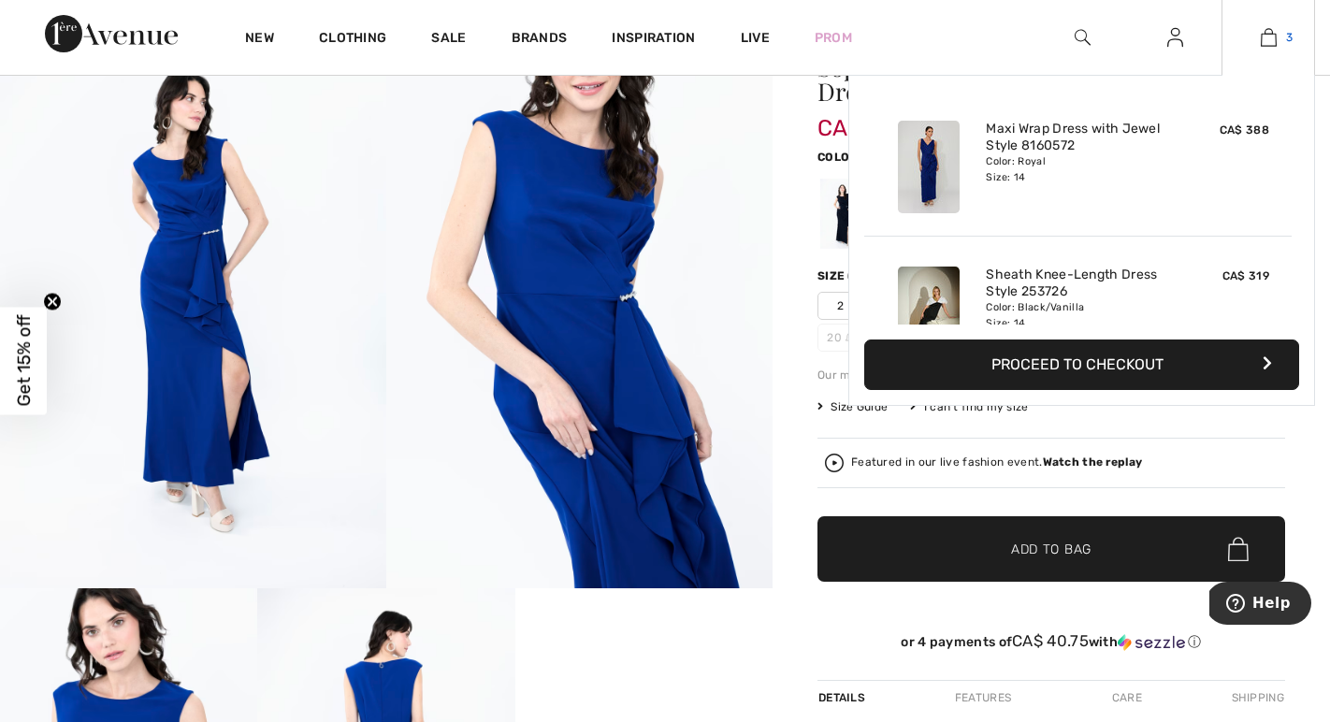
click at [1270, 36] on img at bounding box center [1269, 37] width 16 height 22
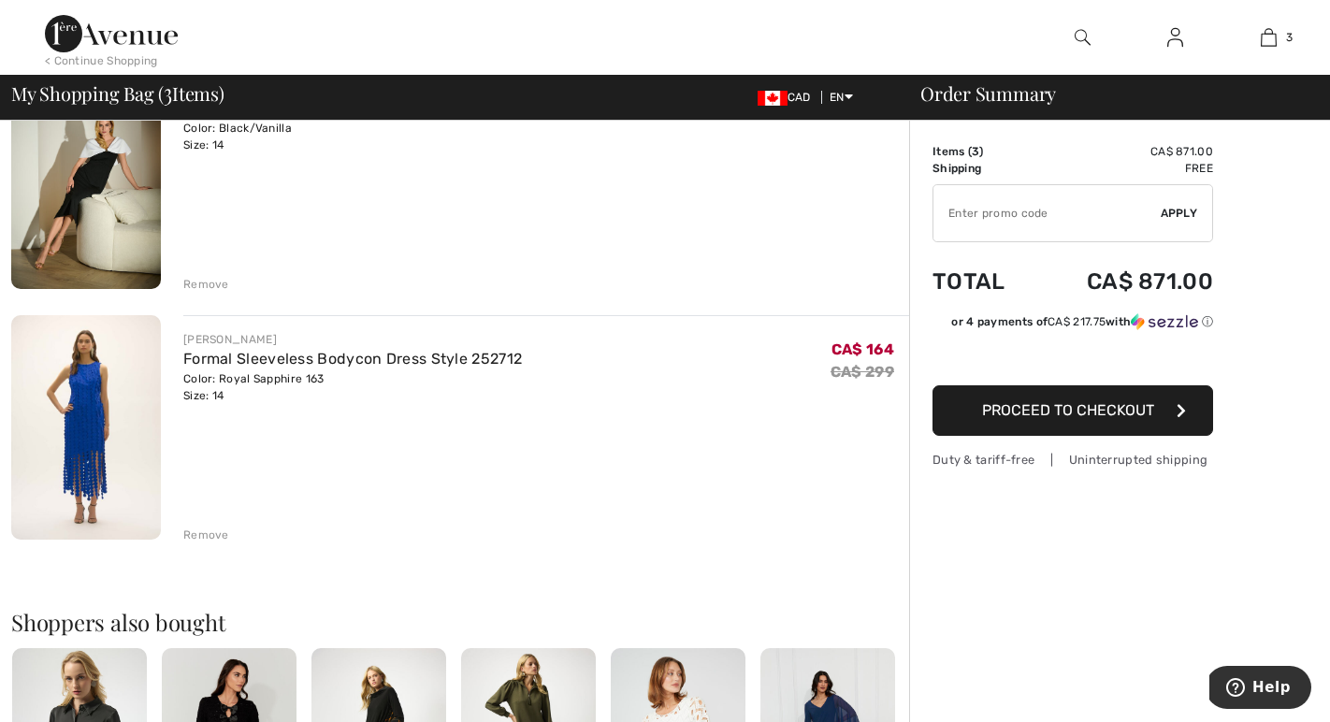
scroll to position [461, 0]
click at [97, 421] on img at bounding box center [86, 426] width 150 height 225
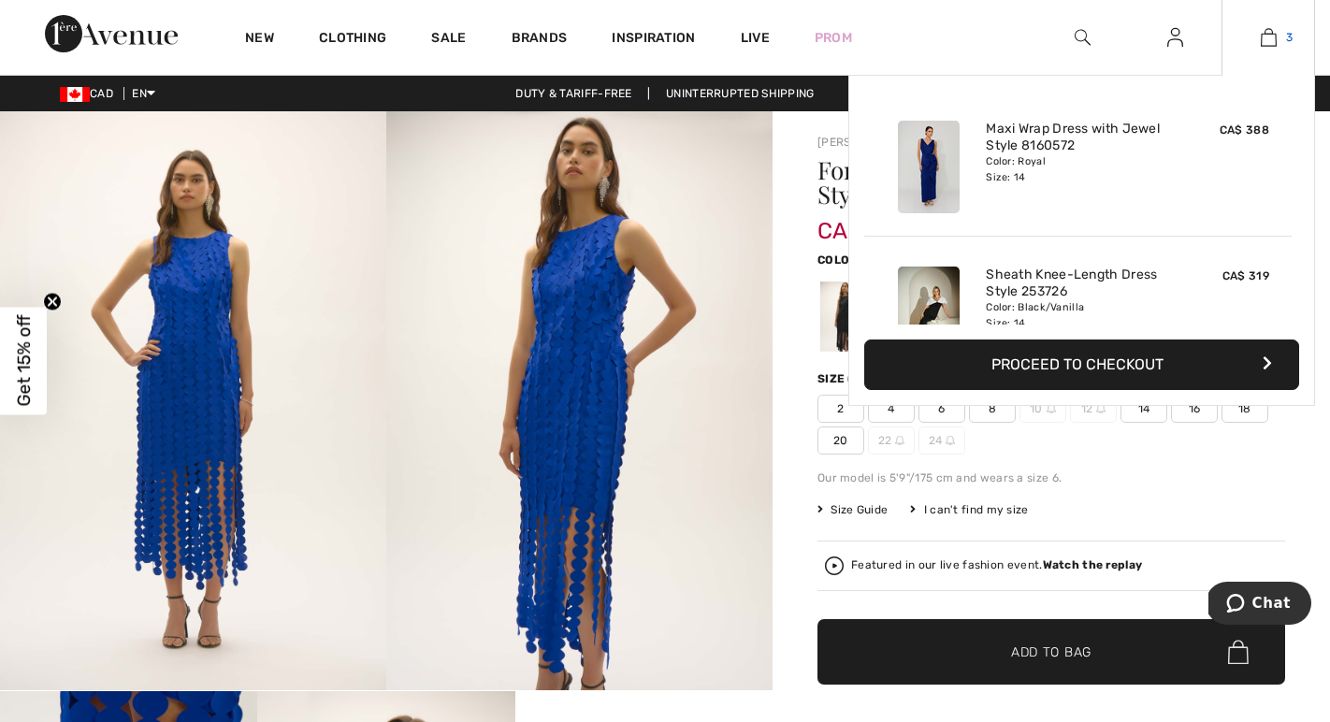
click at [1271, 39] on img at bounding box center [1269, 37] width 16 height 22
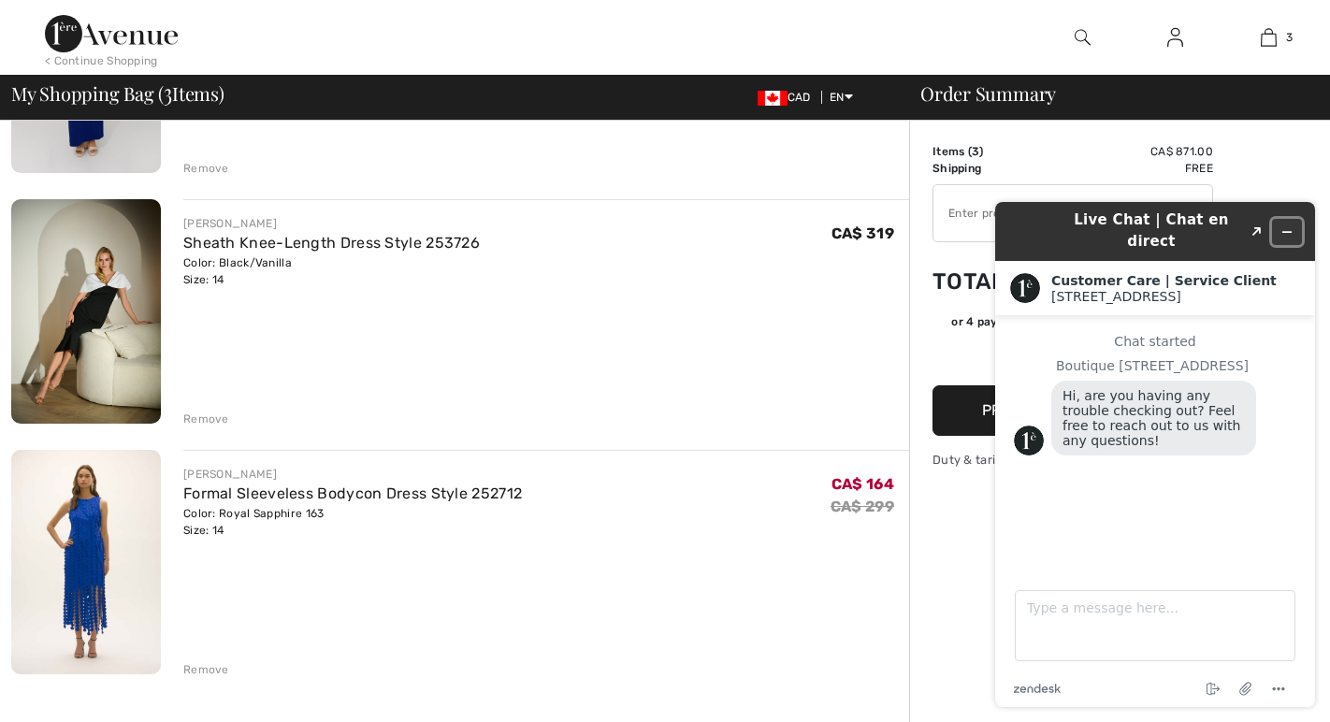
click at [1287, 232] on icon "Minimize widget" at bounding box center [1288, 232] width 8 height 0
